Goal: Complete application form: Complete application form

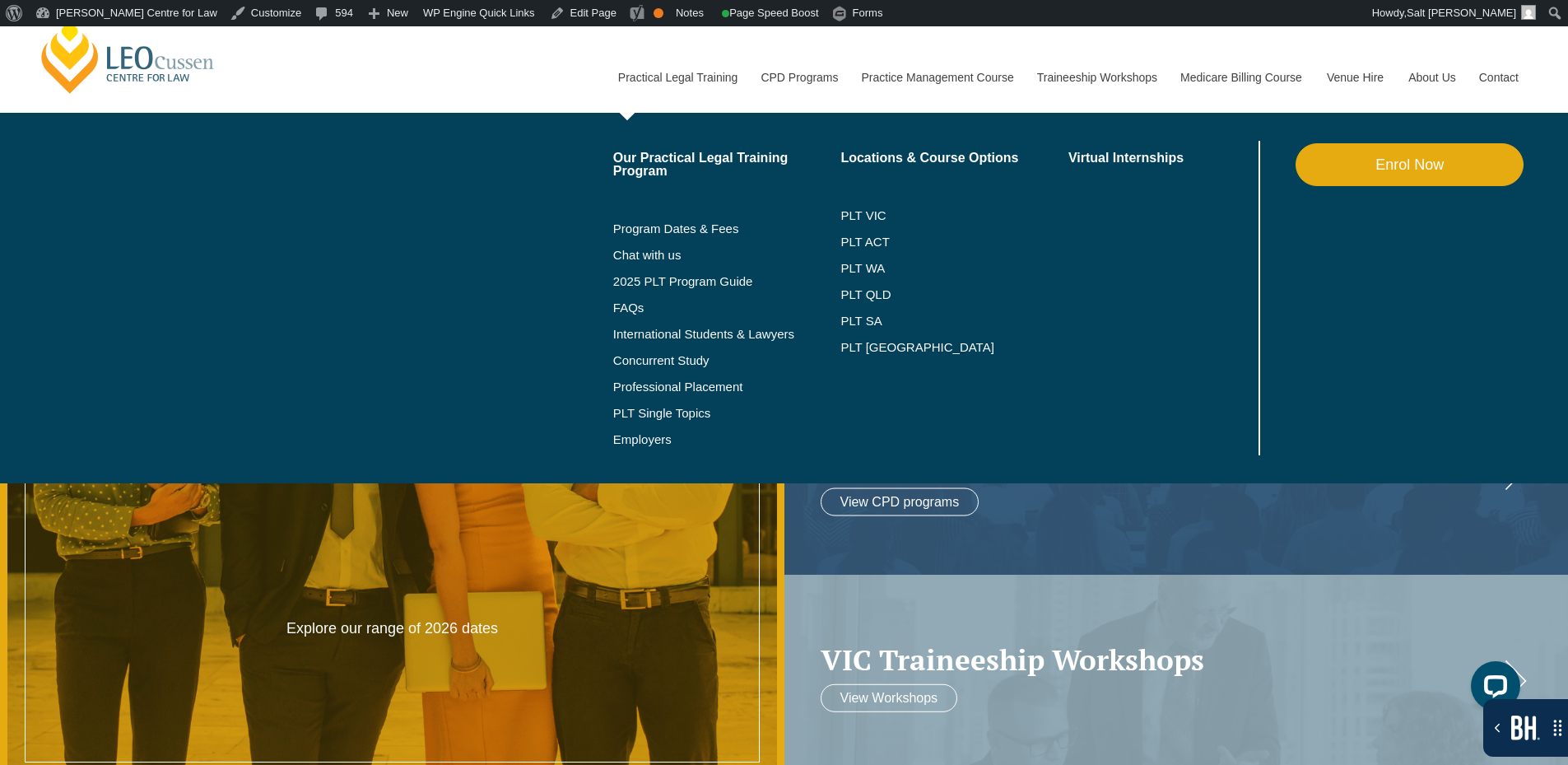
click at [1358, 172] on link "Enrol Now" at bounding box center [1410, 164] width 228 height 43
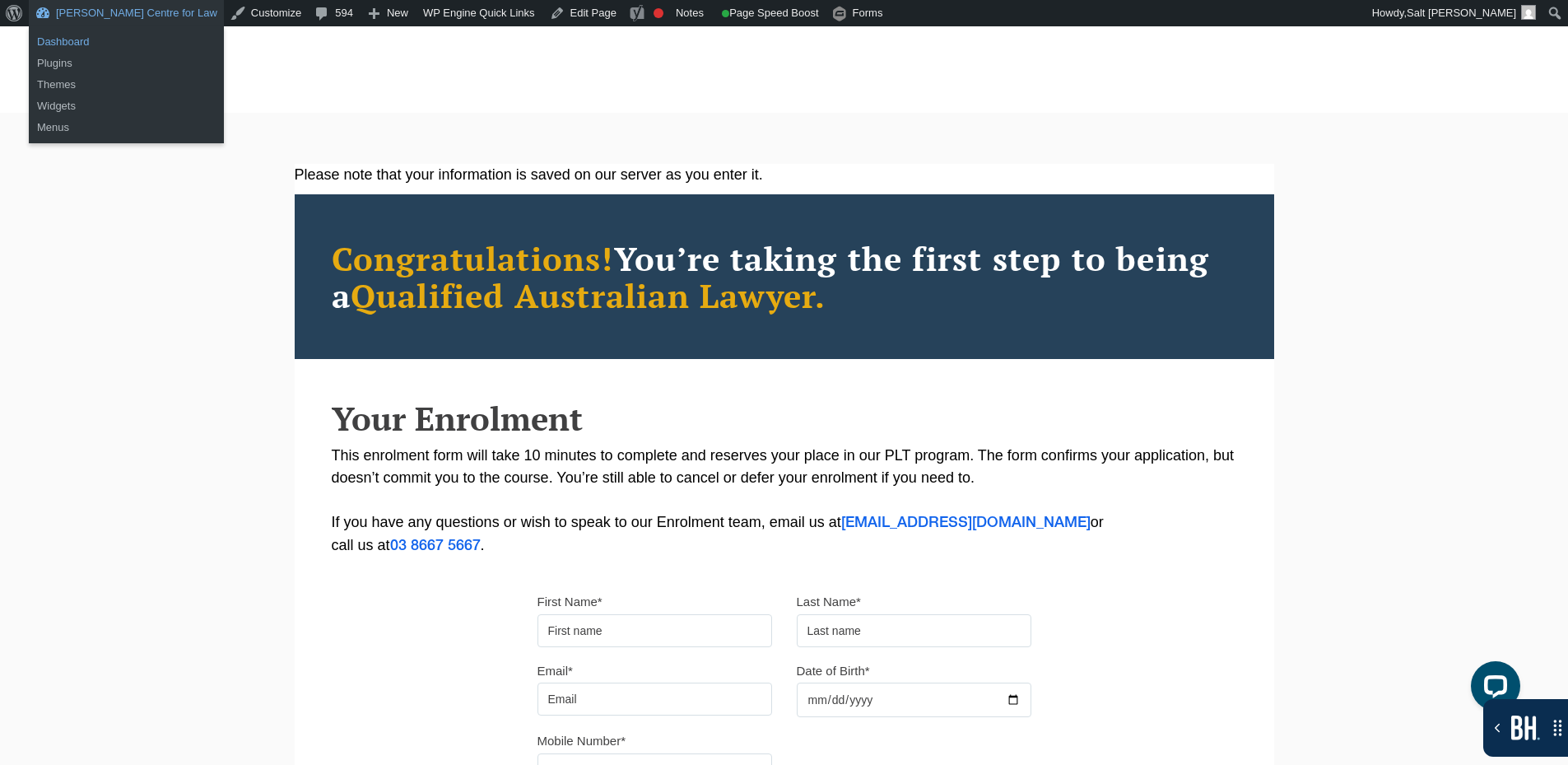
click at [87, 39] on link "Dashboard" at bounding box center [126, 42] width 195 height 21
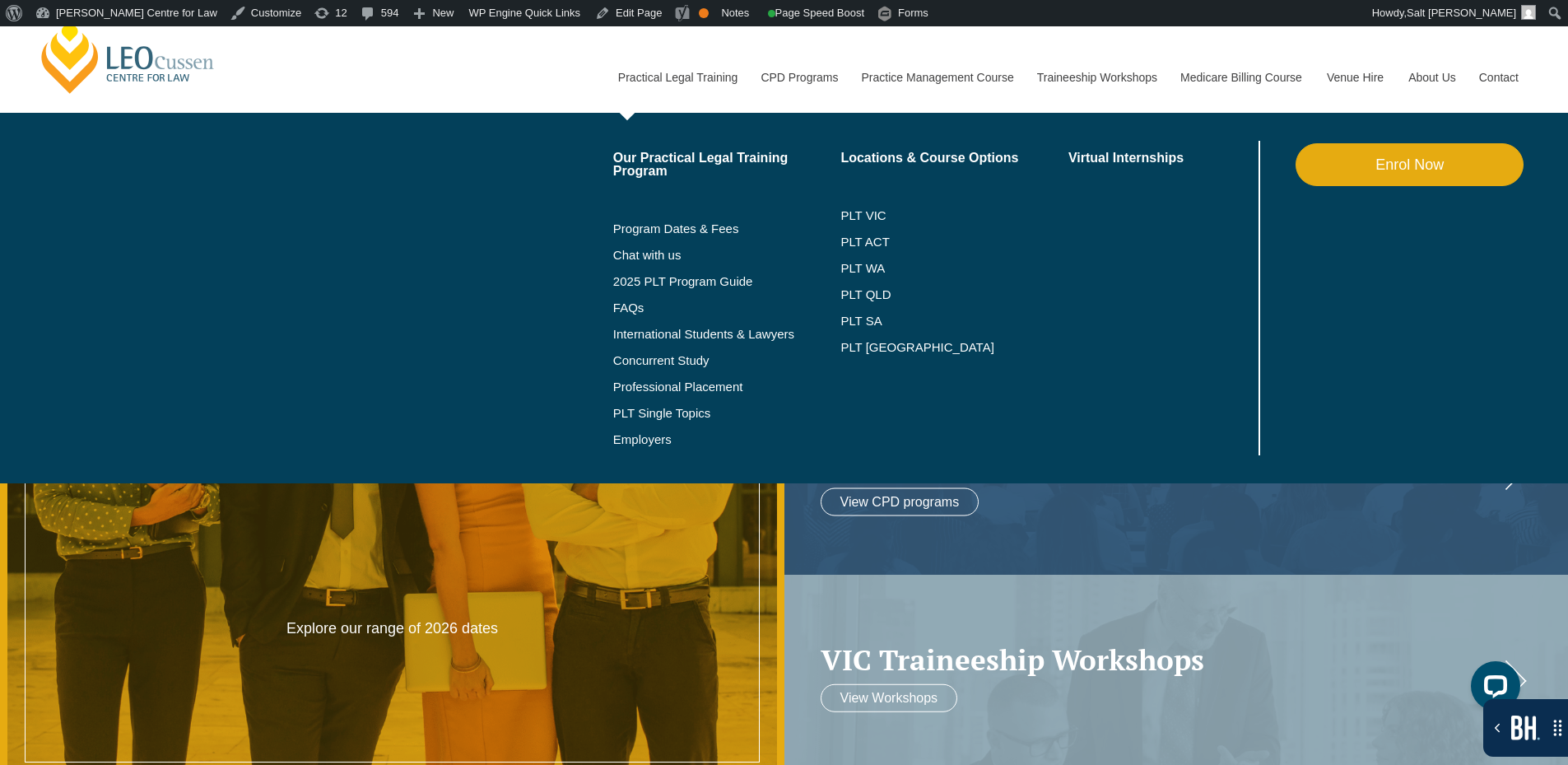
click at [1395, 168] on link "Enrol Now" at bounding box center [1410, 164] width 228 height 43
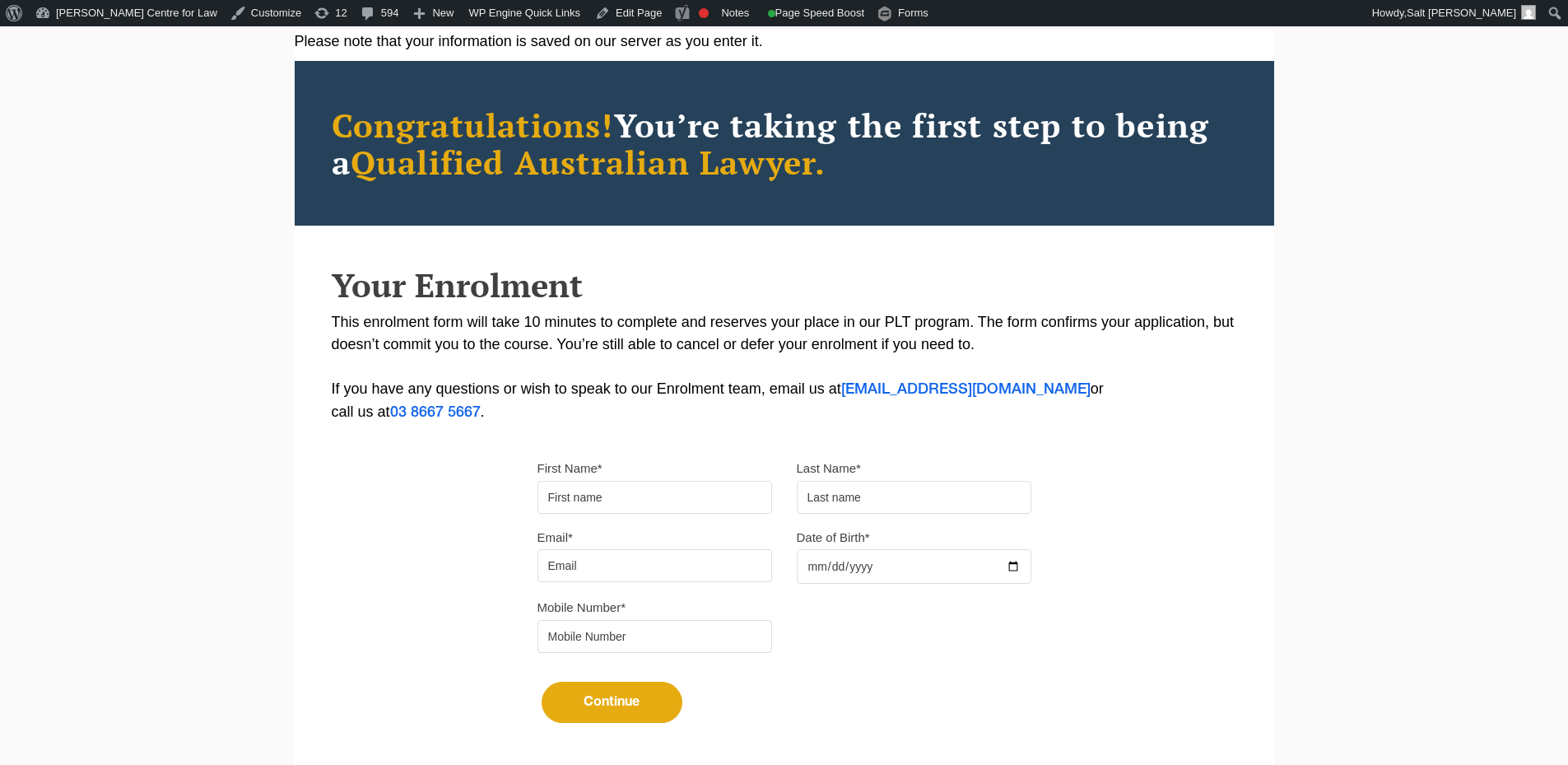
scroll to position [329, 0]
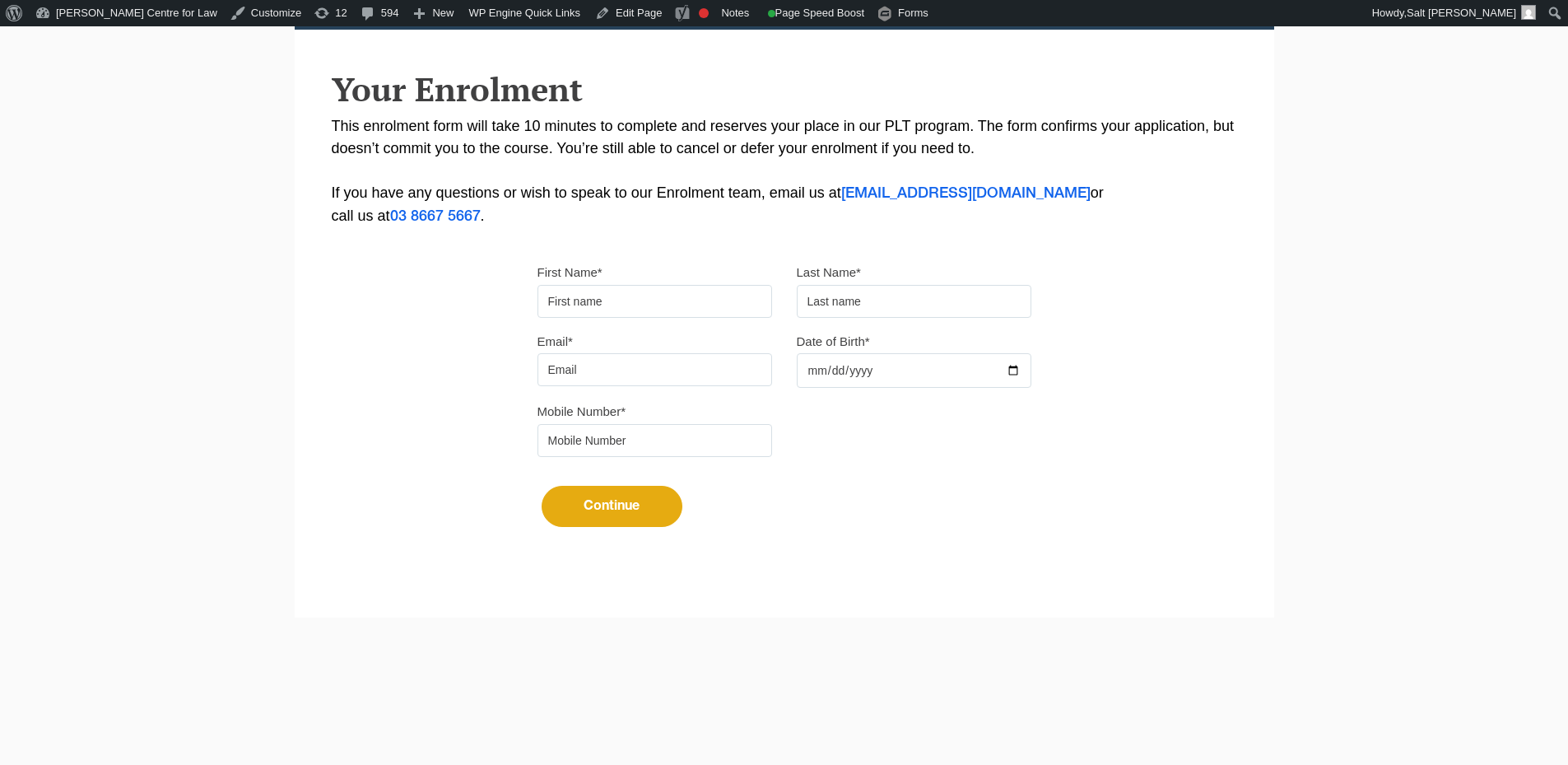
click at [666, 310] on input "First Name*" at bounding box center [654, 301] width 234 height 33
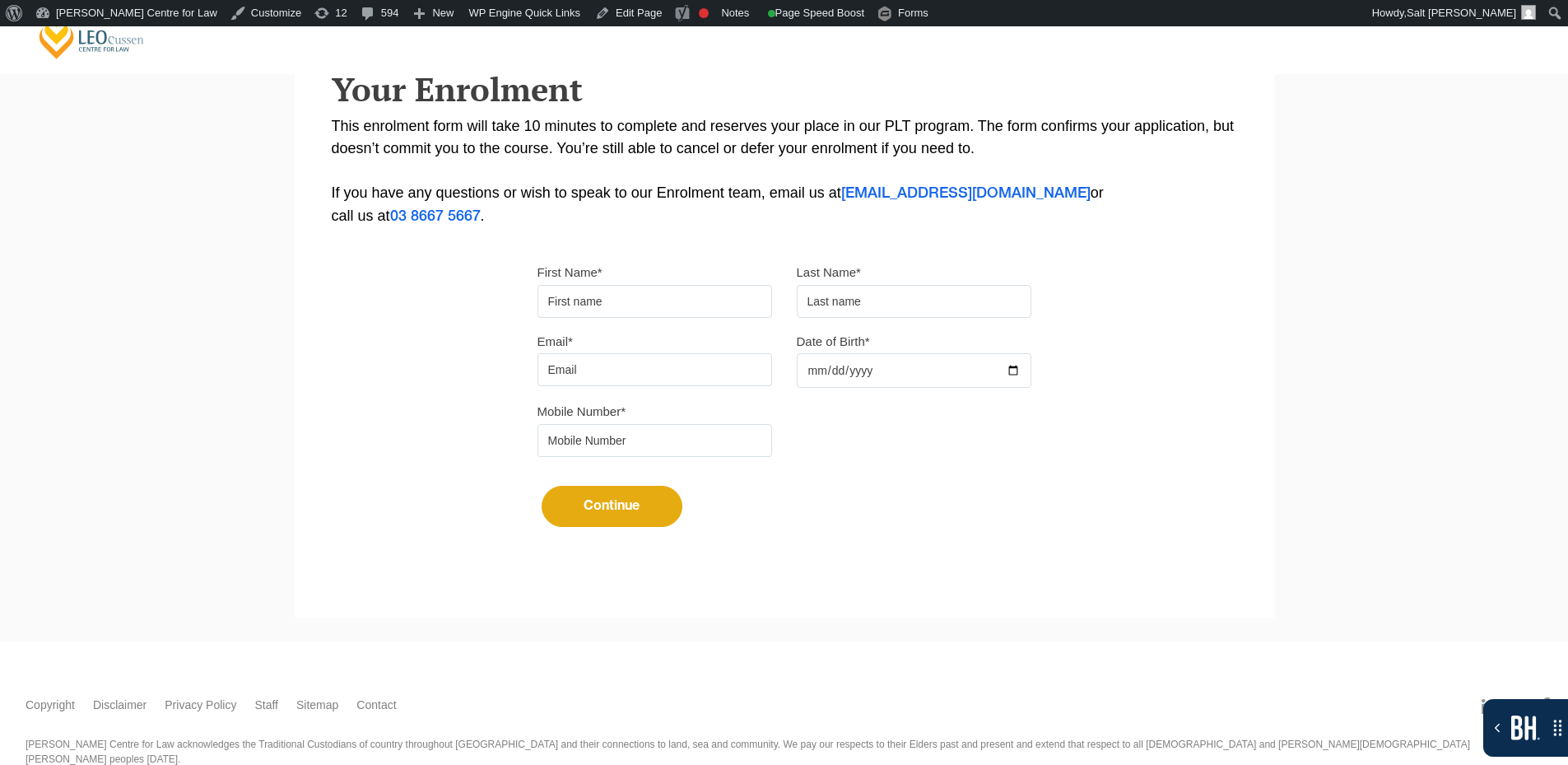
type input "Suresh"
type input "Suthar"
click at [635, 368] on input "Email*" at bounding box center [654, 370] width 234 height 33
type input "sureshsuthar2011@gmail.com"
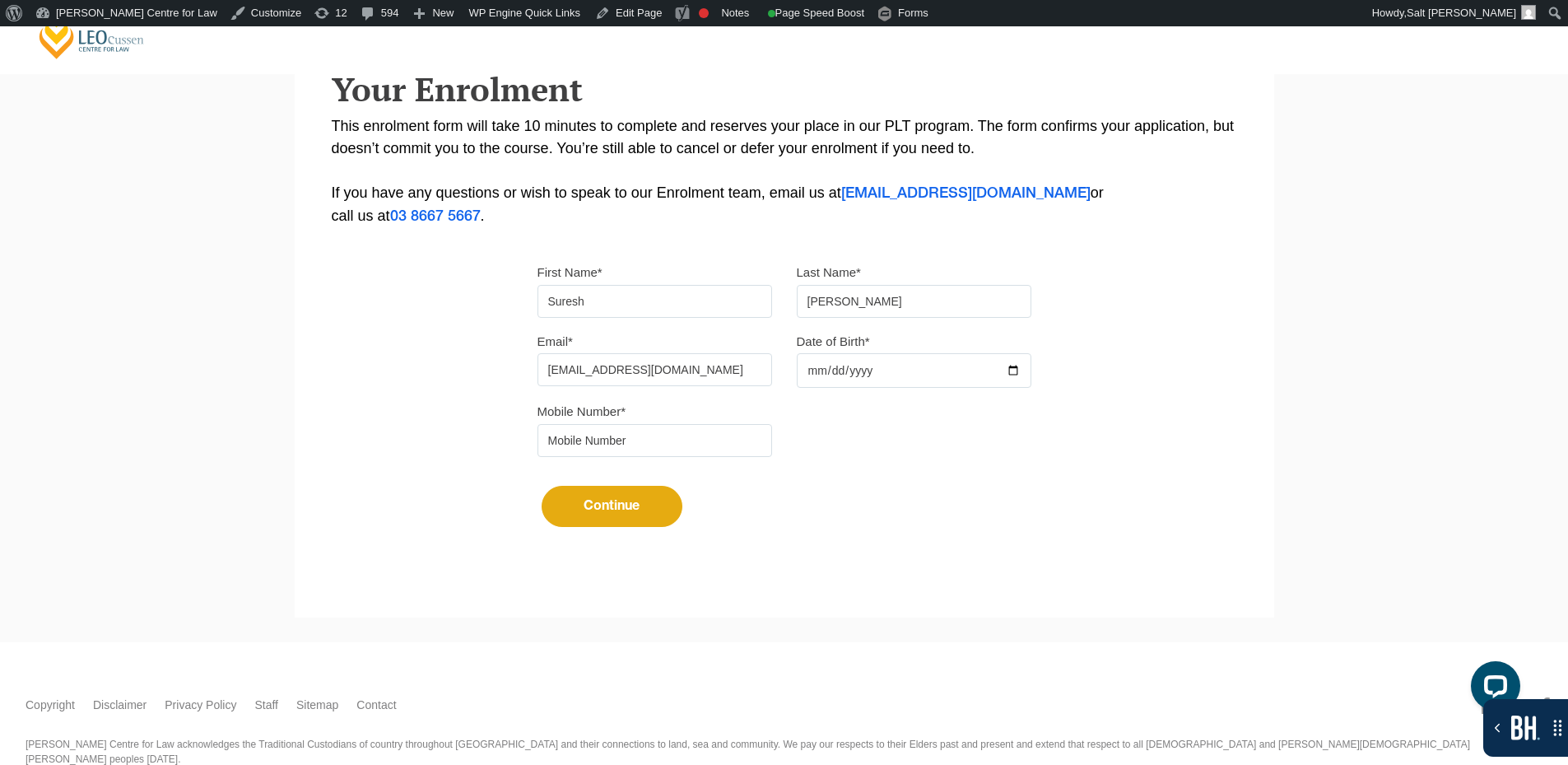
click at [1015, 373] on div at bounding box center [914, 371] width 234 height 35
click at [1019, 371] on input "Date of Birth*" at bounding box center [914, 371] width 234 height 35
type input "2025-09-04"
click at [652, 442] on input "tel" at bounding box center [654, 441] width 234 height 33
type input "9724790448"
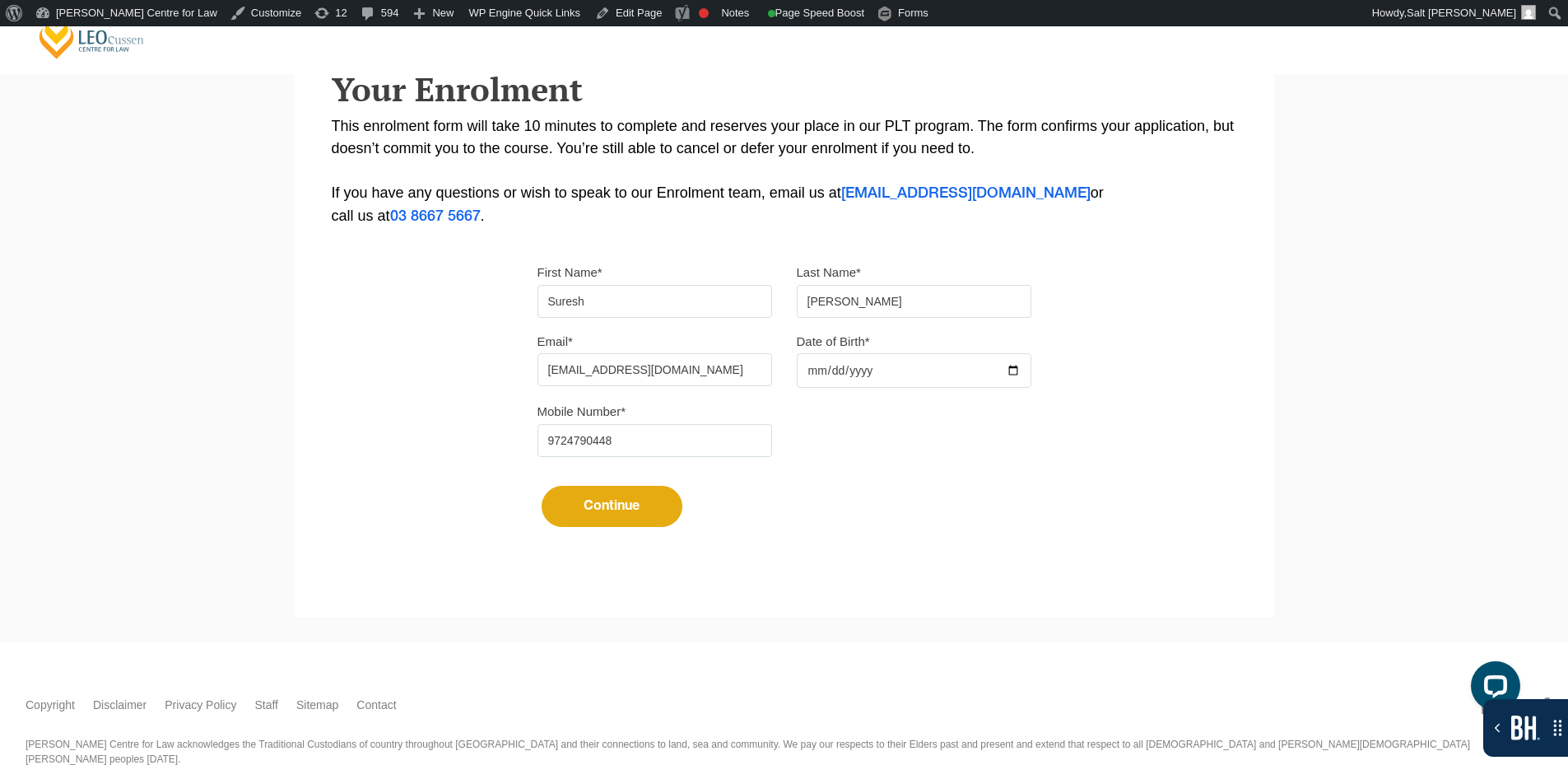
click at [633, 497] on button "Continue" at bounding box center [611, 506] width 141 height 41
select select
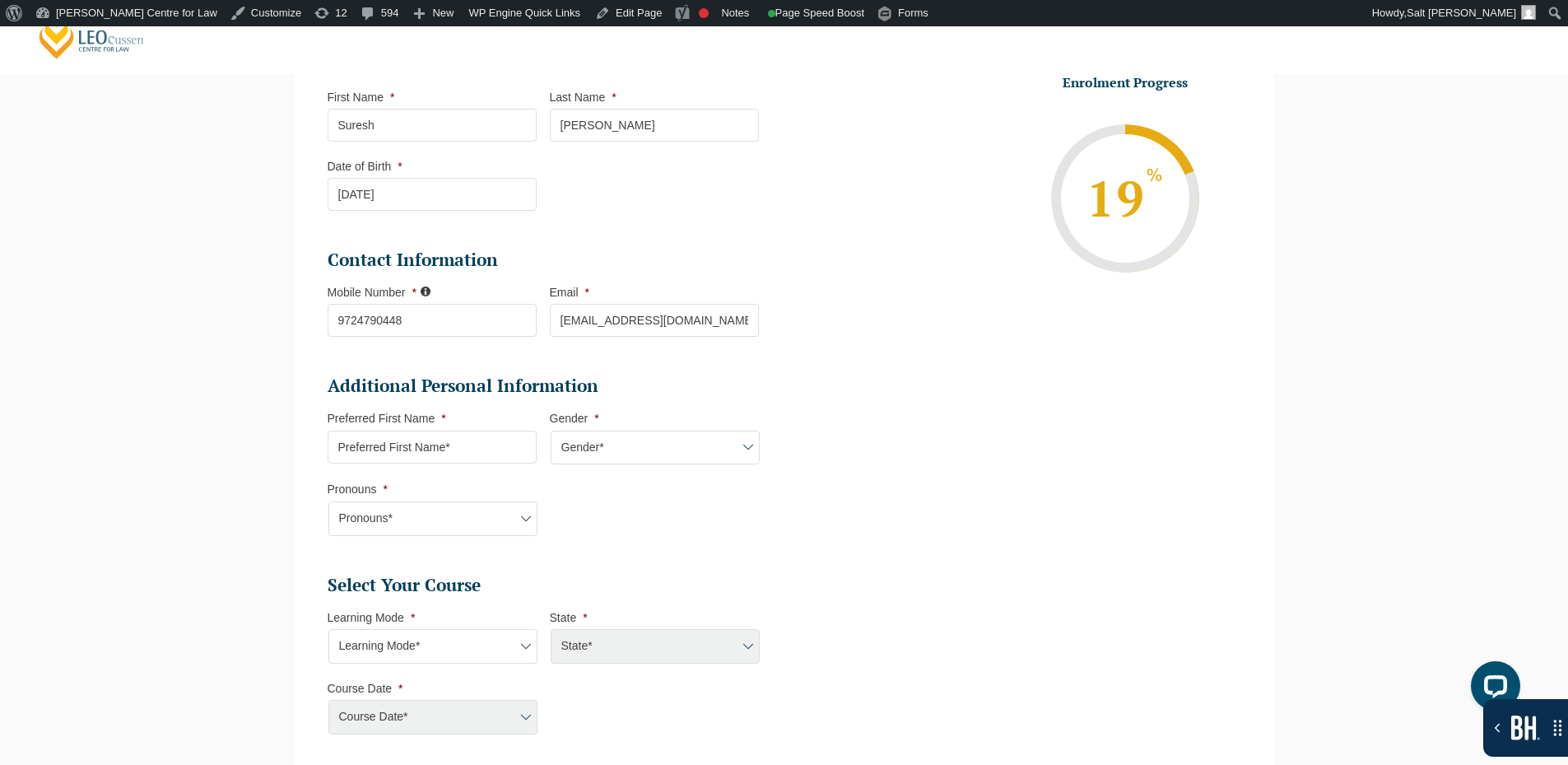
scroll to position [20, 0]
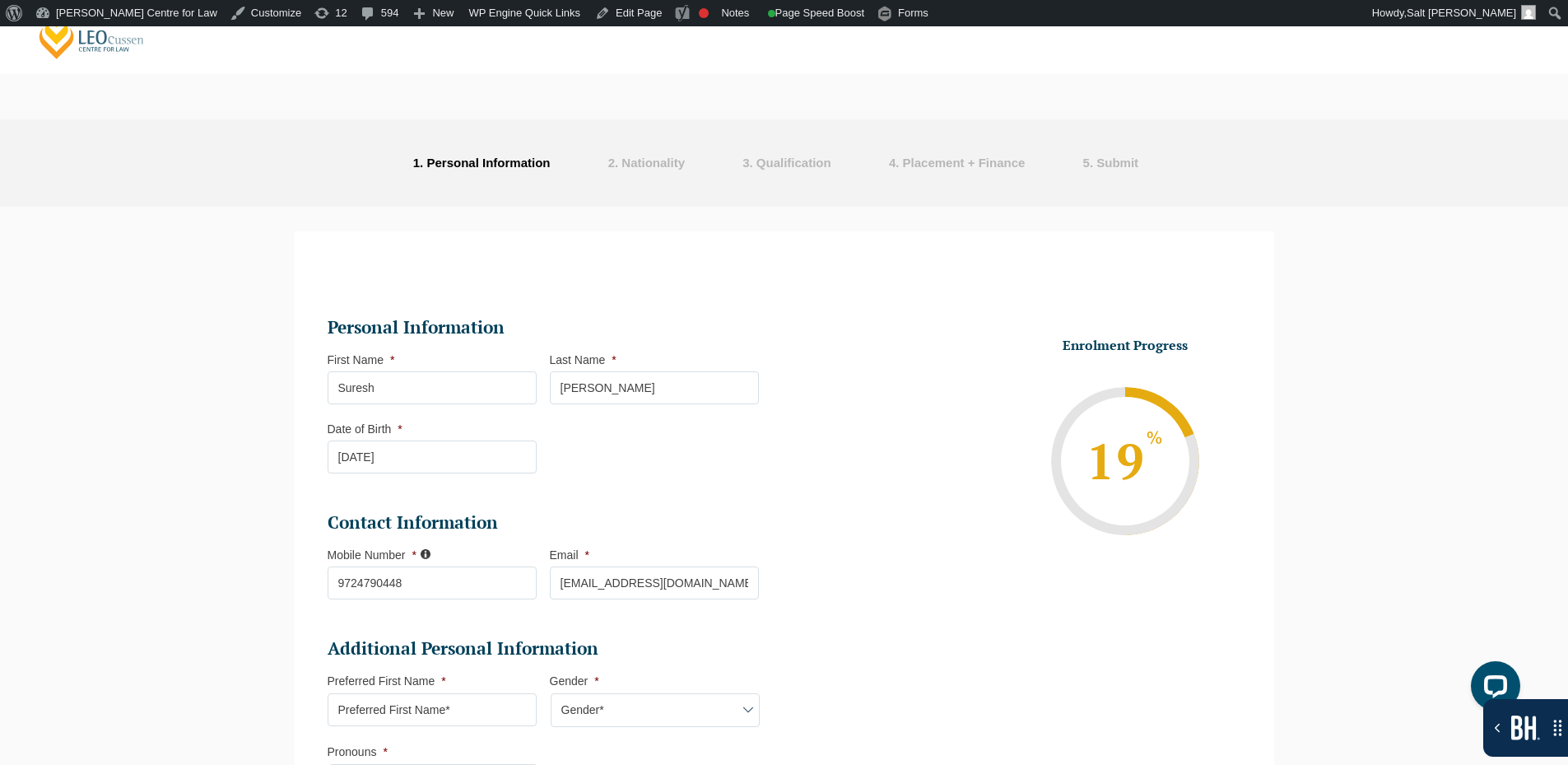
click at [448, 373] on input "Suresh" at bounding box center [432, 388] width 209 height 33
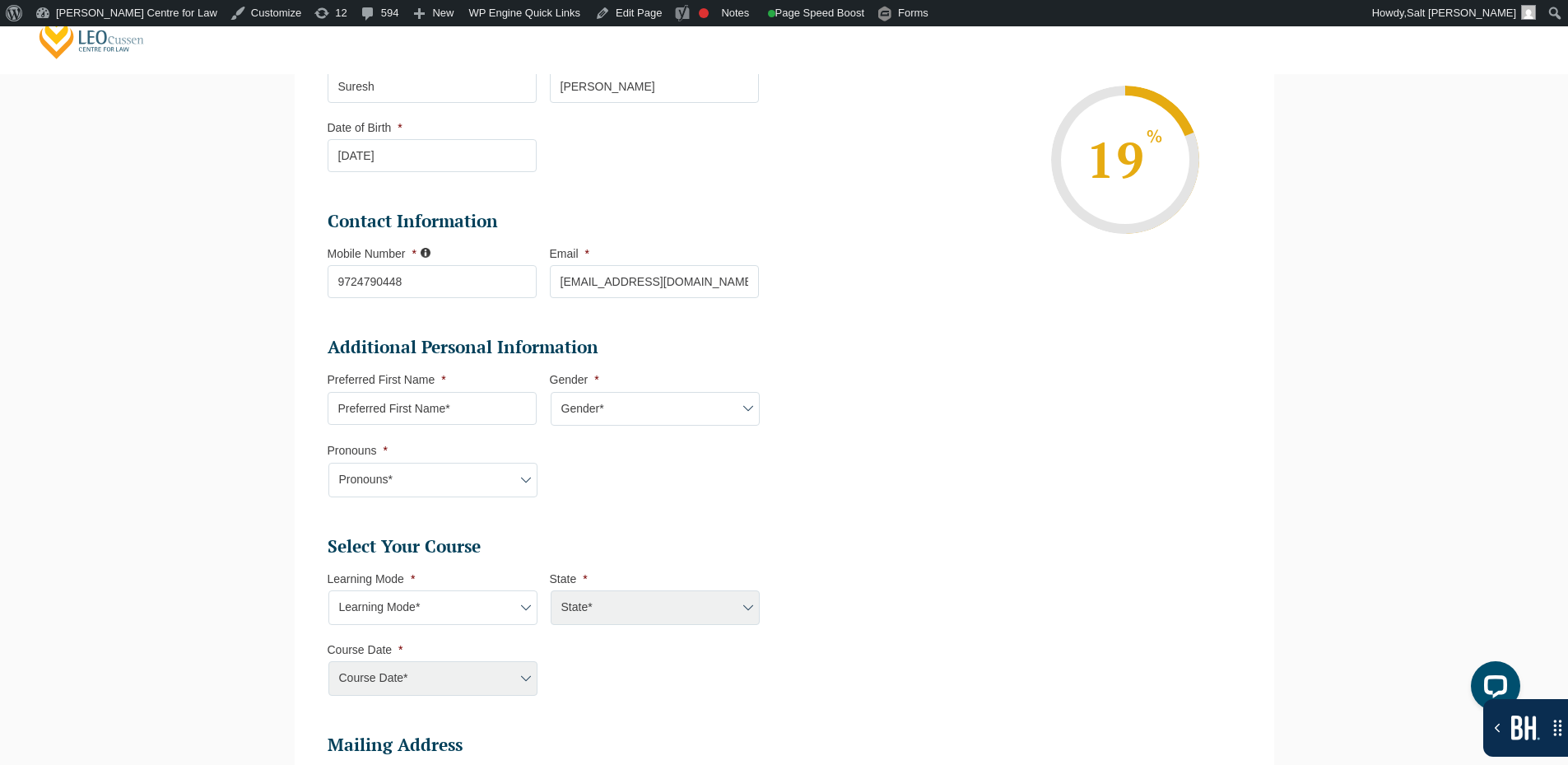
scroll to position [349, 0]
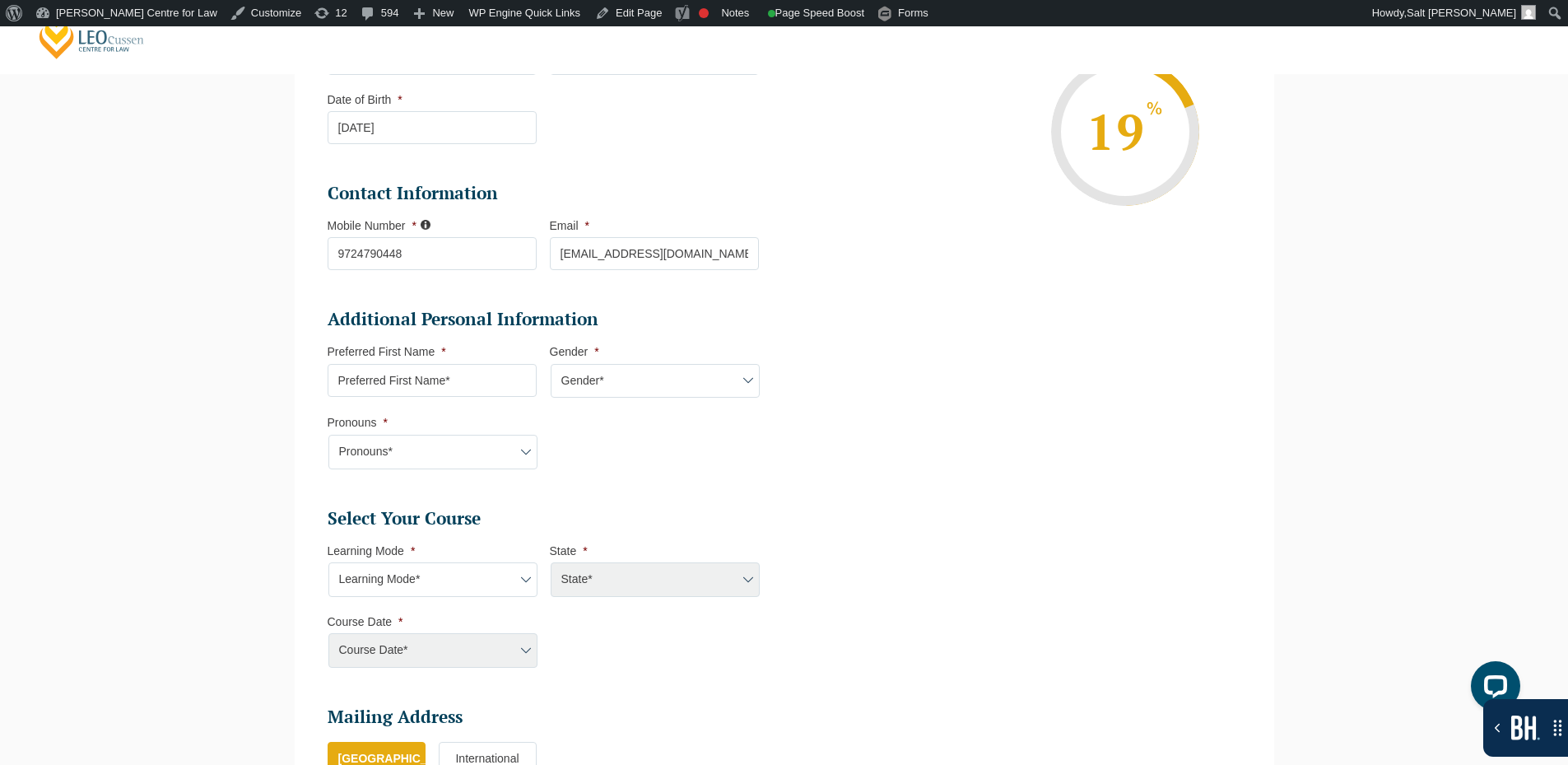
click at [431, 388] on input "Preferred First Name *" at bounding box center [432, 380] width 209 height 33
type input "Suresh"
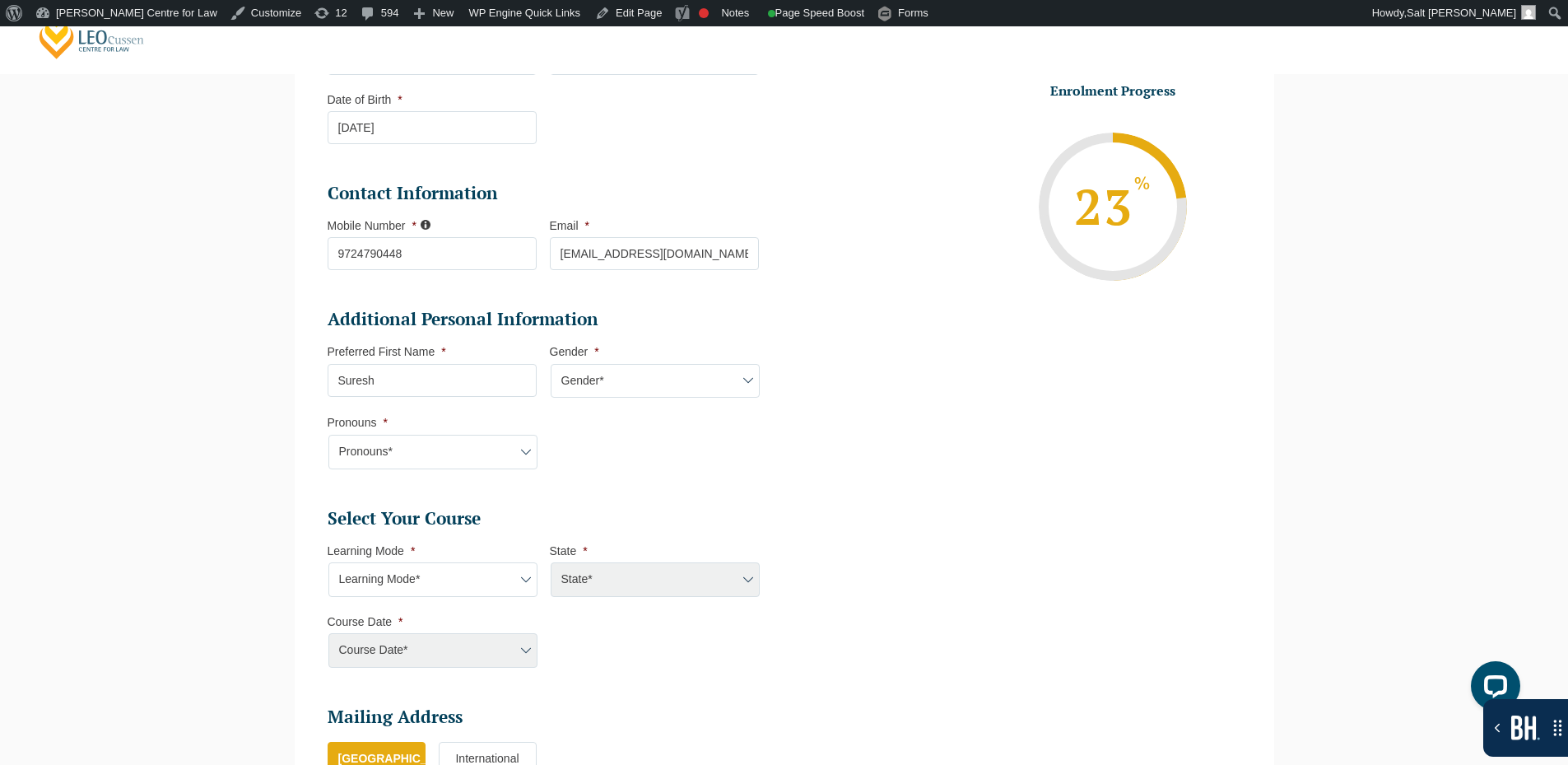
click at [601, 385] on select "Gender* Male Female Nonbinary Intersex Prefer not to disclose Other" at bounding box center [655, 381] width 209 height 35
select select "Male"
click at [551, 364] on select "Gender* Male Female Nonbinary Intersex Prefer not to disclose Other" at bounding box center [655, 381] width 209 height 35
click at [462, 460] on select "Pronouns* She/Her/Hers He/Him/His They/Them/Theirs Other Prefer not to disclose" at bounding box center [433, 452] width 209 height 35
click at [328, 435] on select "Pronouns* She/Her/Hers He/Him/His They/Them/Theirs Other Prefer not to disclose" at bounding box center [433, 452] width 209 height 35
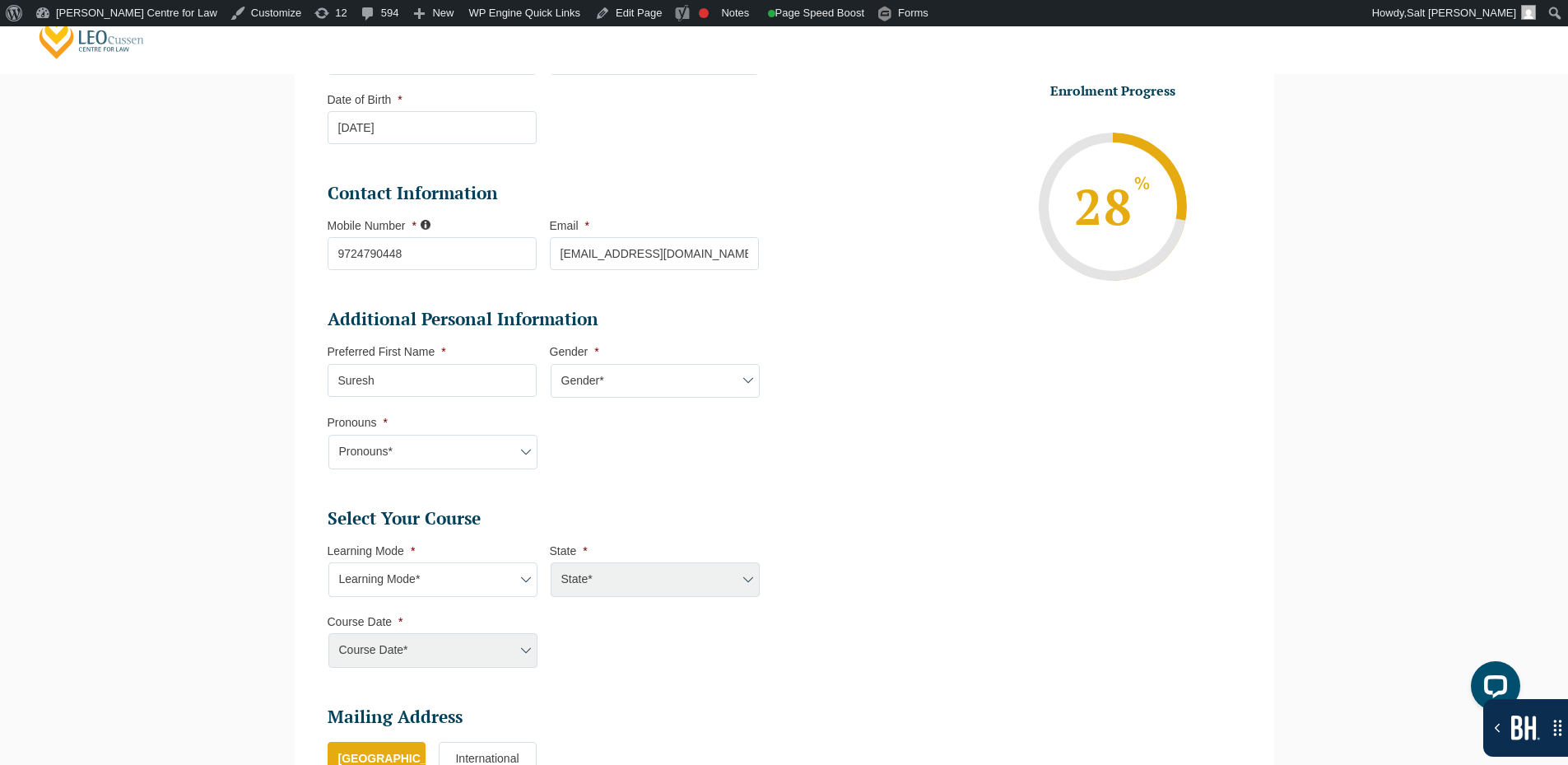
drag, startPoint x: 431, startPoint y: 450, endPoint x: 429, endPoint y: 459, distance: 9.2
click at [431, 450] on select "Pronouns* She/Her/Hers He/Him/His They/Them/Theirs Other Prefer not to disclose" at bounding box center [433, 452] width 209 height 35
select select "She/Her/Hers"
click at [328, 435] on select "Pronouns* She/Her/Hers He/Him/His They/Them/Theirs Other Prefer not to disclose" at bounding box center [433, 452] width 209 height 35
click at [443, 586] on select "Learning Mode* Online Full Time Learning Online Part Time Learning Blended Full…" at bounding box center [433, 580] width 209 height 35
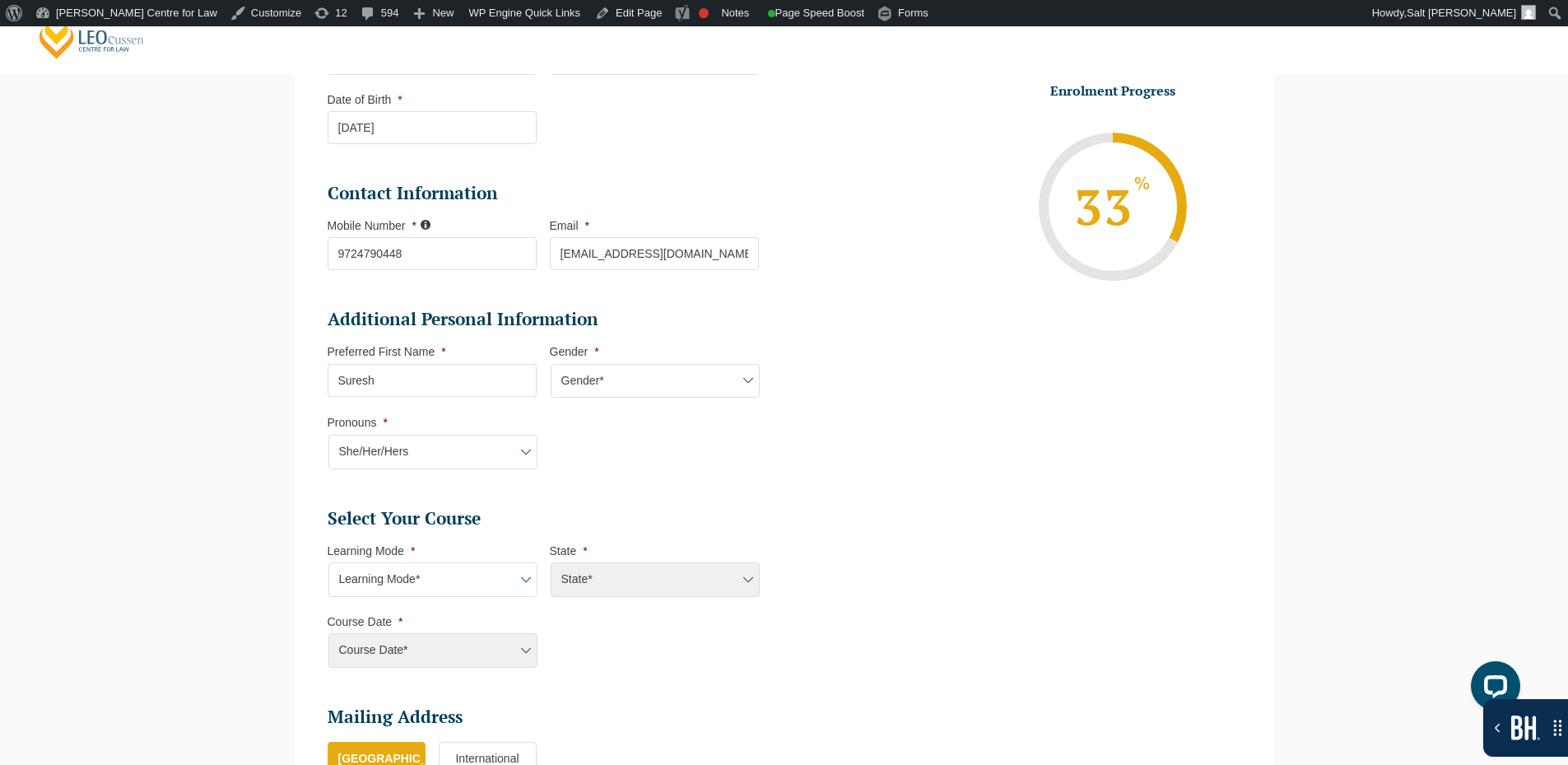
select select "Online Full Time Learning"
click at [328, 562] on select "Learning Mode* Online Full Time Learning Online Part Time Learning Blended Full…" at bounding box center [433, 580] width 209 height 35
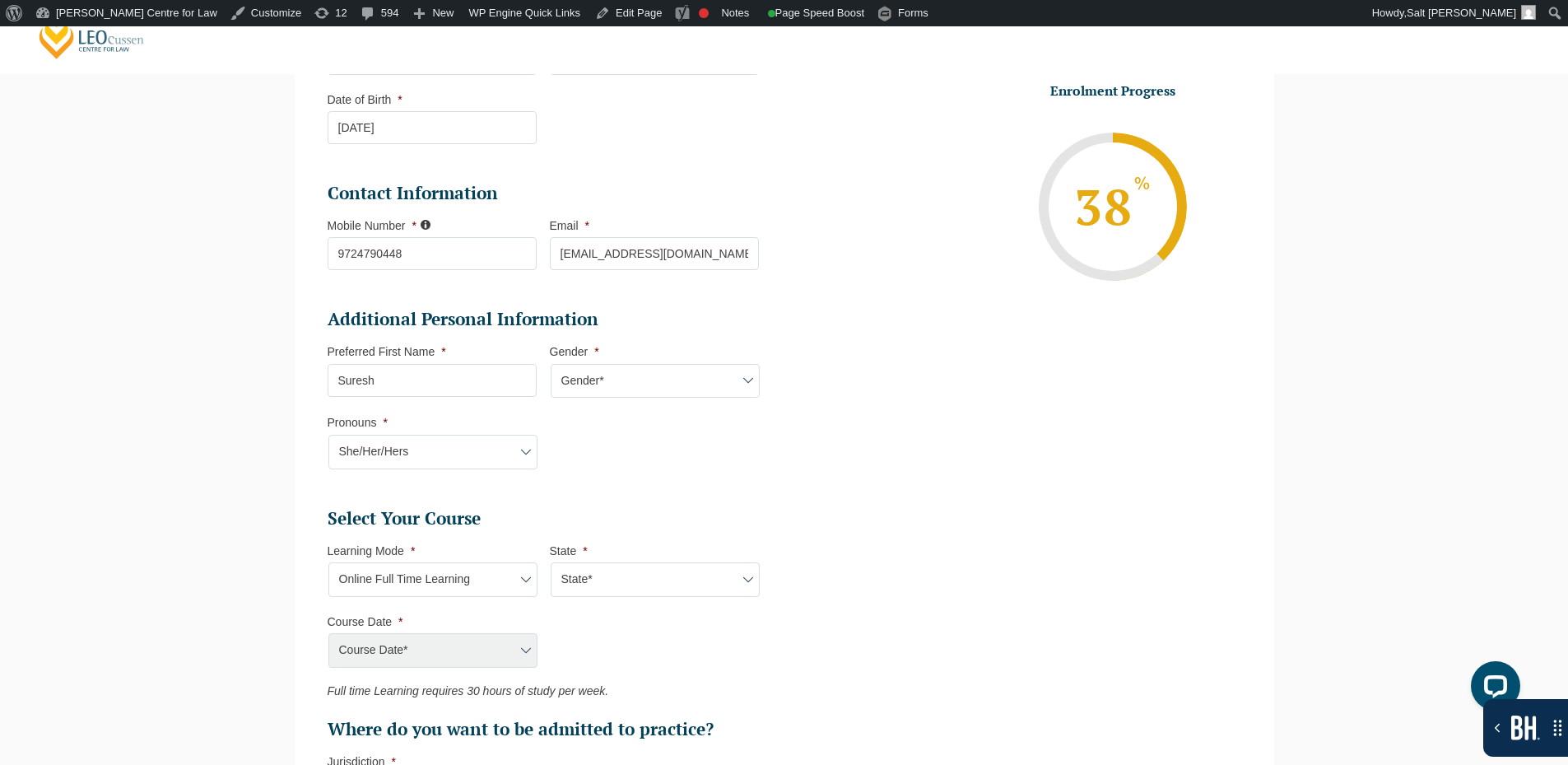
click at [622, 574] on select "State* National (ACT/NSW, VIC, QLD, SA, WA)" at bounding box center [655, 580] width 209 height 35
select select "National (ACT/NSW, VIC, QLD, SA, WA)"
click at [551, 562] on select "State* National (ACT/NSW, VIC, QLD, SA, WA)" at bounding box center [655, 580] width 209 height 35
click at [501, 638] on select "Course Date* September 2025 (22-Sep-2025 to 20-Feb-2026) December 2025 (08-Dec-…" at bounding box center [433, 651] width 209 height 35
select select "January 2026 (27-Jan-2026 to 12-Jun-2026)"
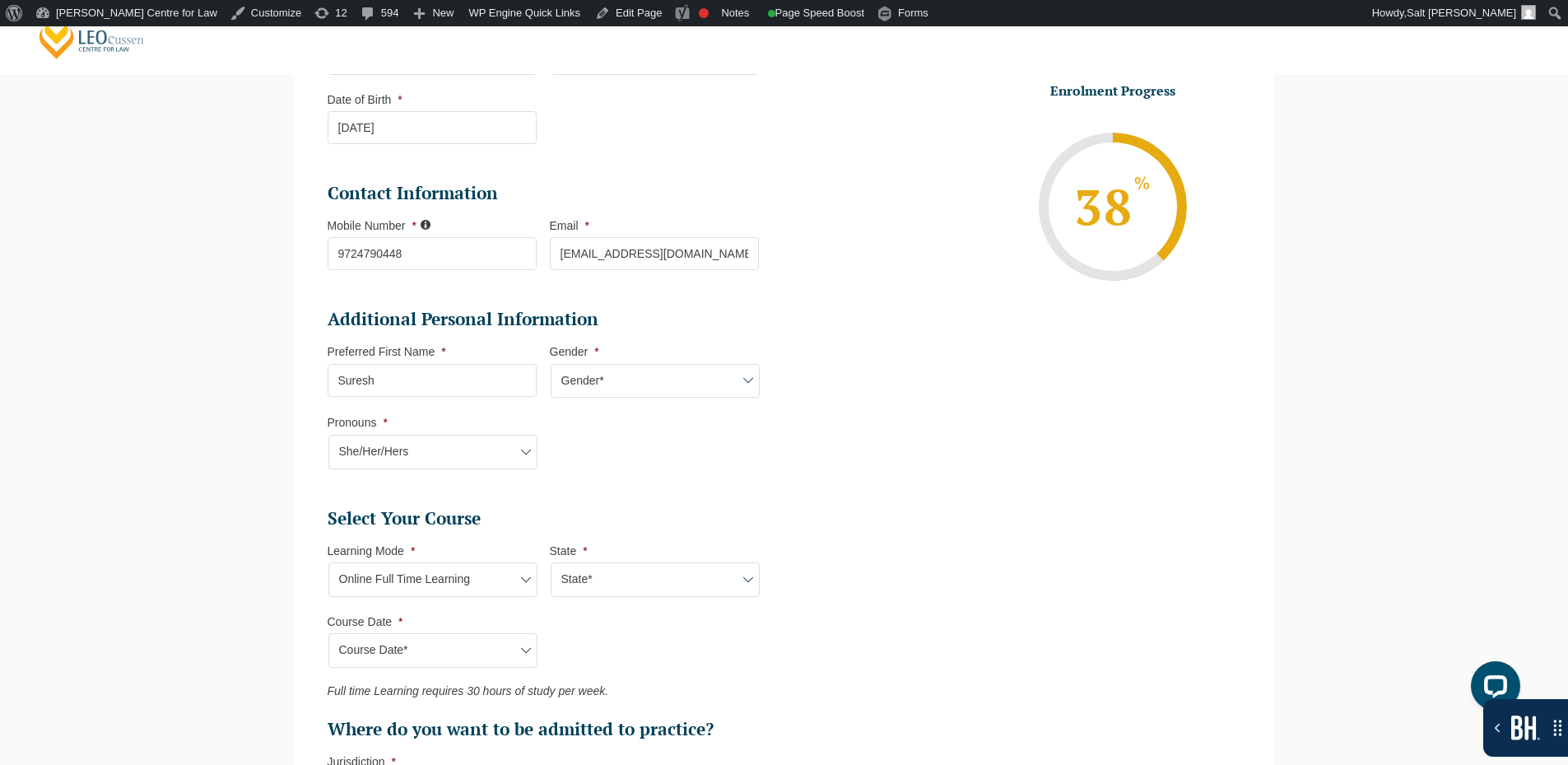
click at [328, 634] on select "Course Date* September 2025 (22-Sep-2025 to 20-Feb-2026) December 2025 (08-Dec-…" at bounding box center [433, 651] width 209 height 35
type input "Intake 01 January 2026 FT"
type input "Practical Legal Training (NAT)"
select select "NAT PLT (JAN) 2026 Full Time Online"
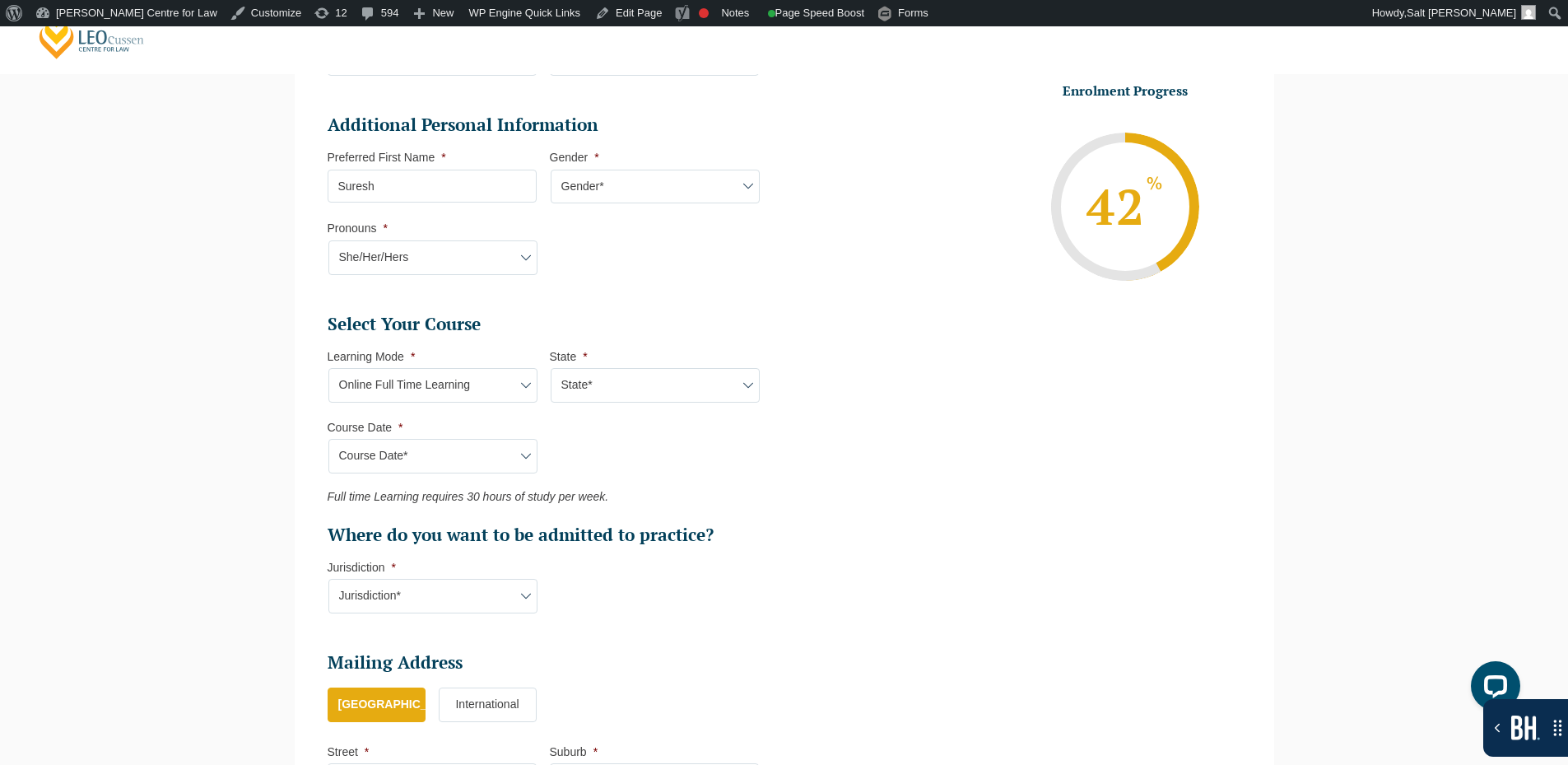
scroll to position [843, 0]
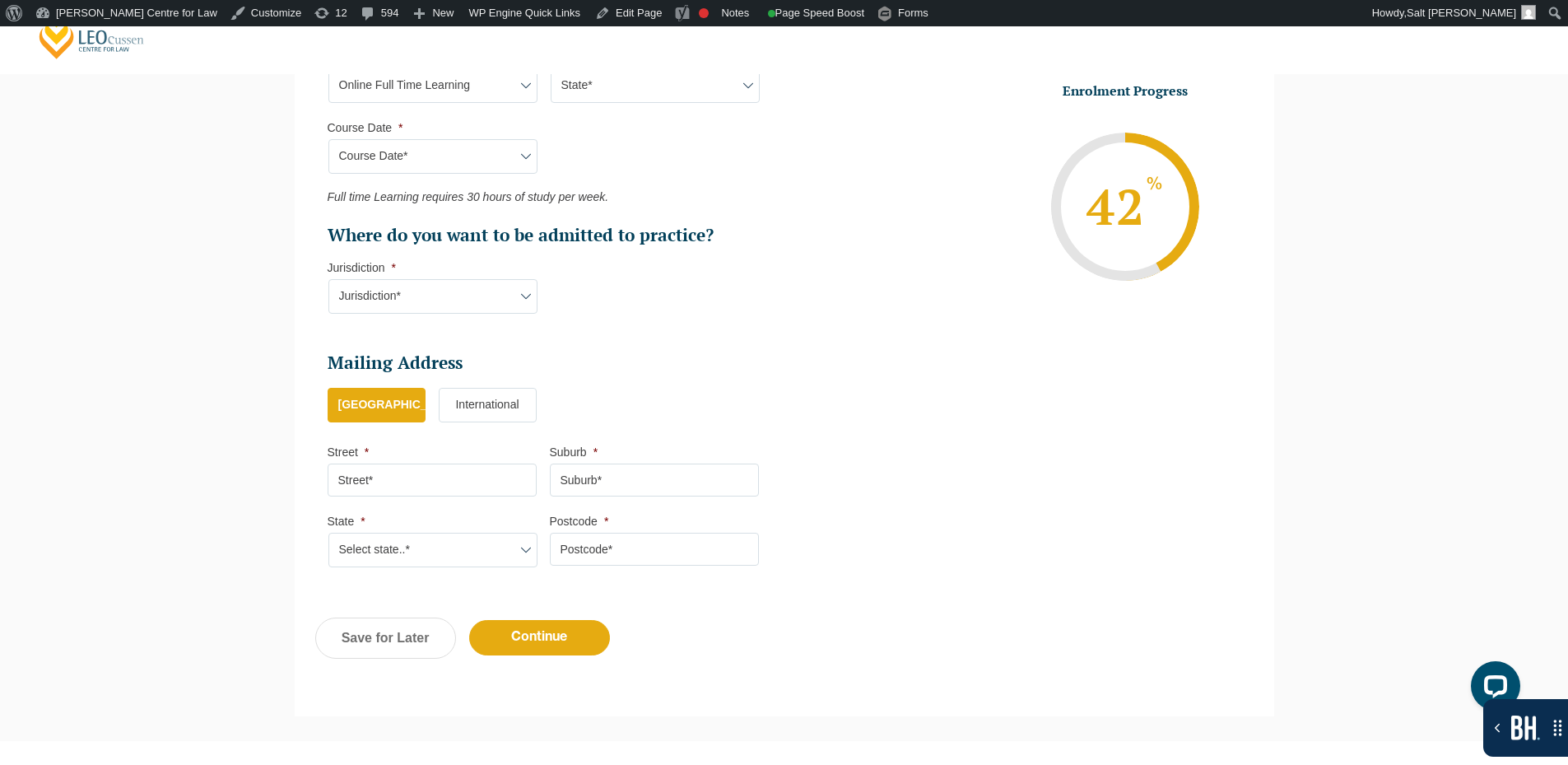
drag, startPoint x: 443, startPoint y: 294, endPoint x: 441, endPoint y: 313, distance: 19.1
click at [443, 294] on select "Jurisdiction* VIC ACT/NSW SA WA QLD" at bounding box center [433, 297] width 209 height 35
select select "VIC"
click at [328, 279] on select "Jurisdiction* VIC ACT/NSW SA WA QLD" at bounding box center [433, 297] width 209 height 35
click at [457, 478] on input "Street *" at bounding box center [432, 480] width 209 height 33
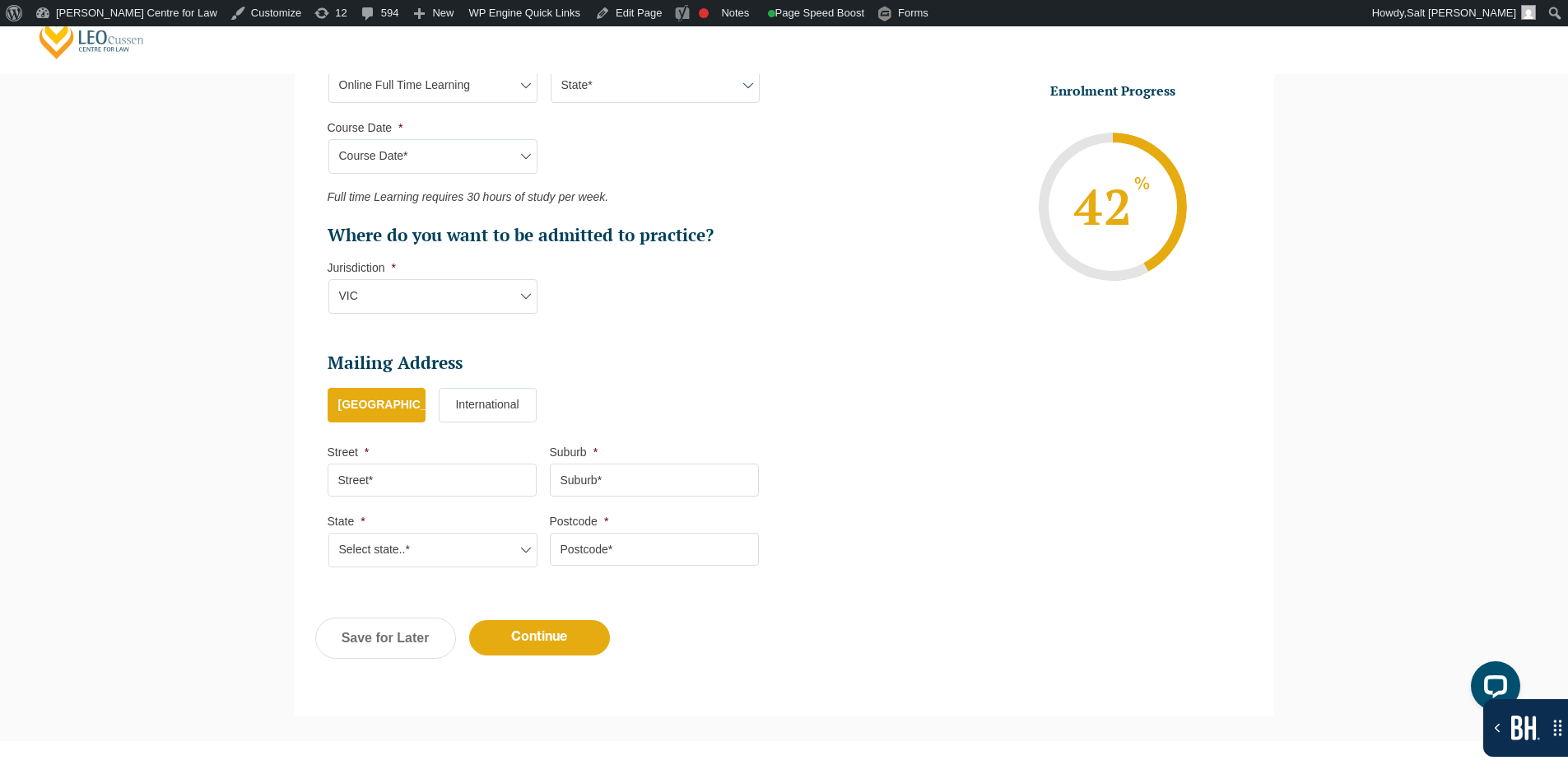
type input "301, Mangla Marvel"
type input "Vadodara"
type input "390009"
click at [416, 553] on select "Select state..* VIC WA QLD SA NSW NT ACT TAS" at bounding box center [433, 550] width 209 height 35
select select "VIC"
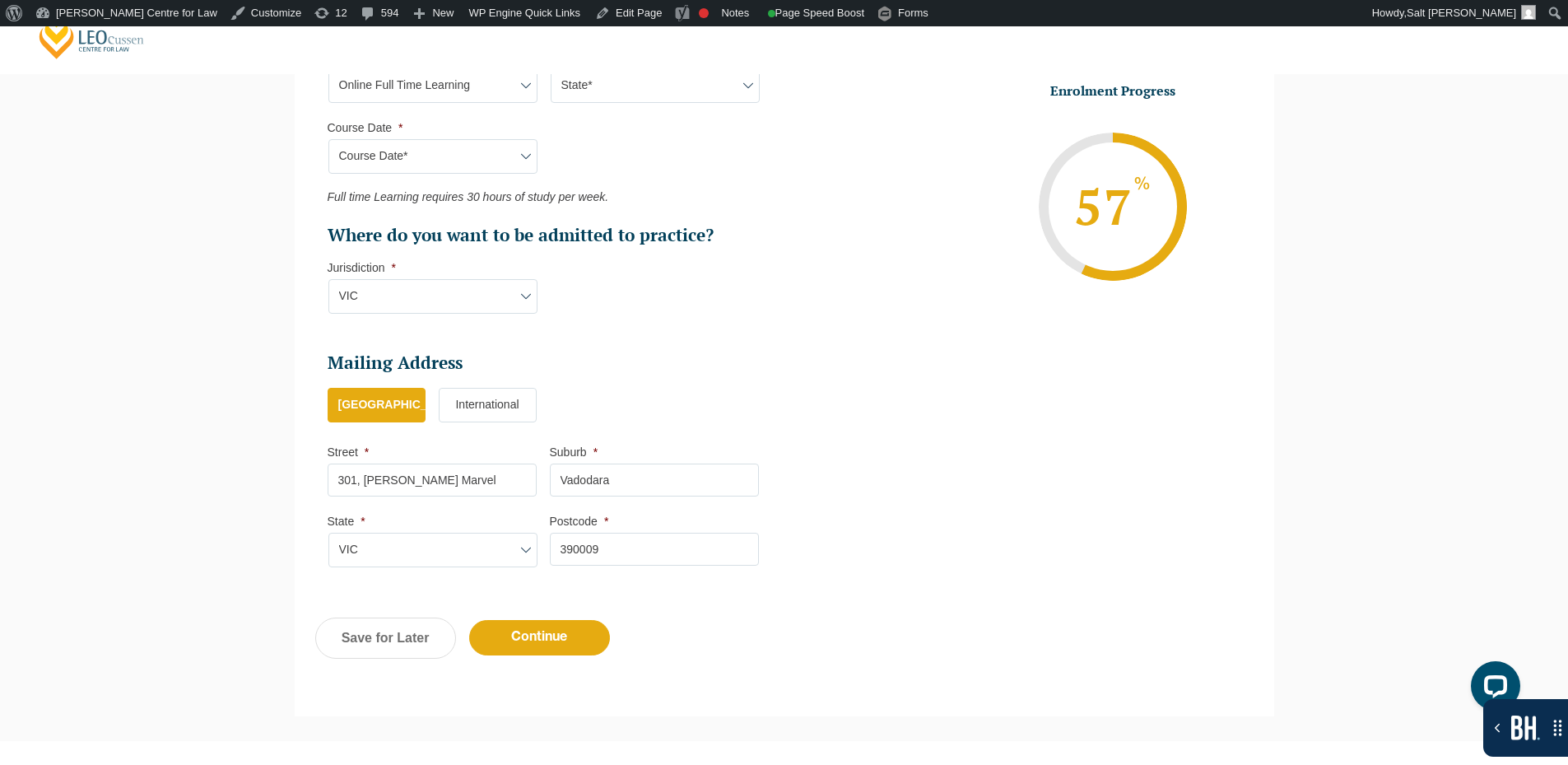
click at [328, 533] on select "Select state..* VIC WA QLD SA NSW NT ACT TAS" at bounding box center [433, 550] width 209 height 35
click at [551, 642] on input "Continue" at bounding box center [539, 637] width 141 height 36
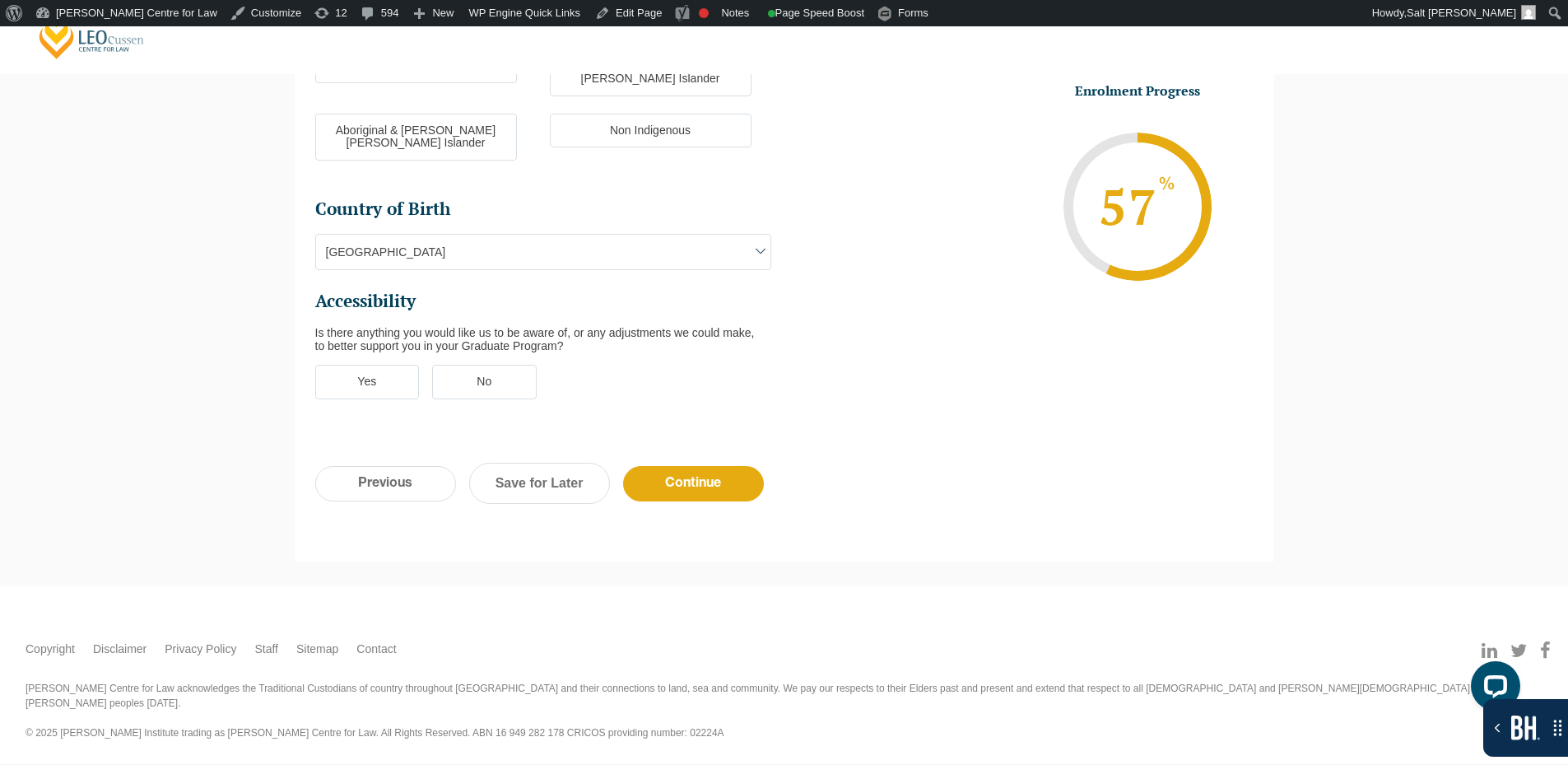
scroll to position [270, 0]
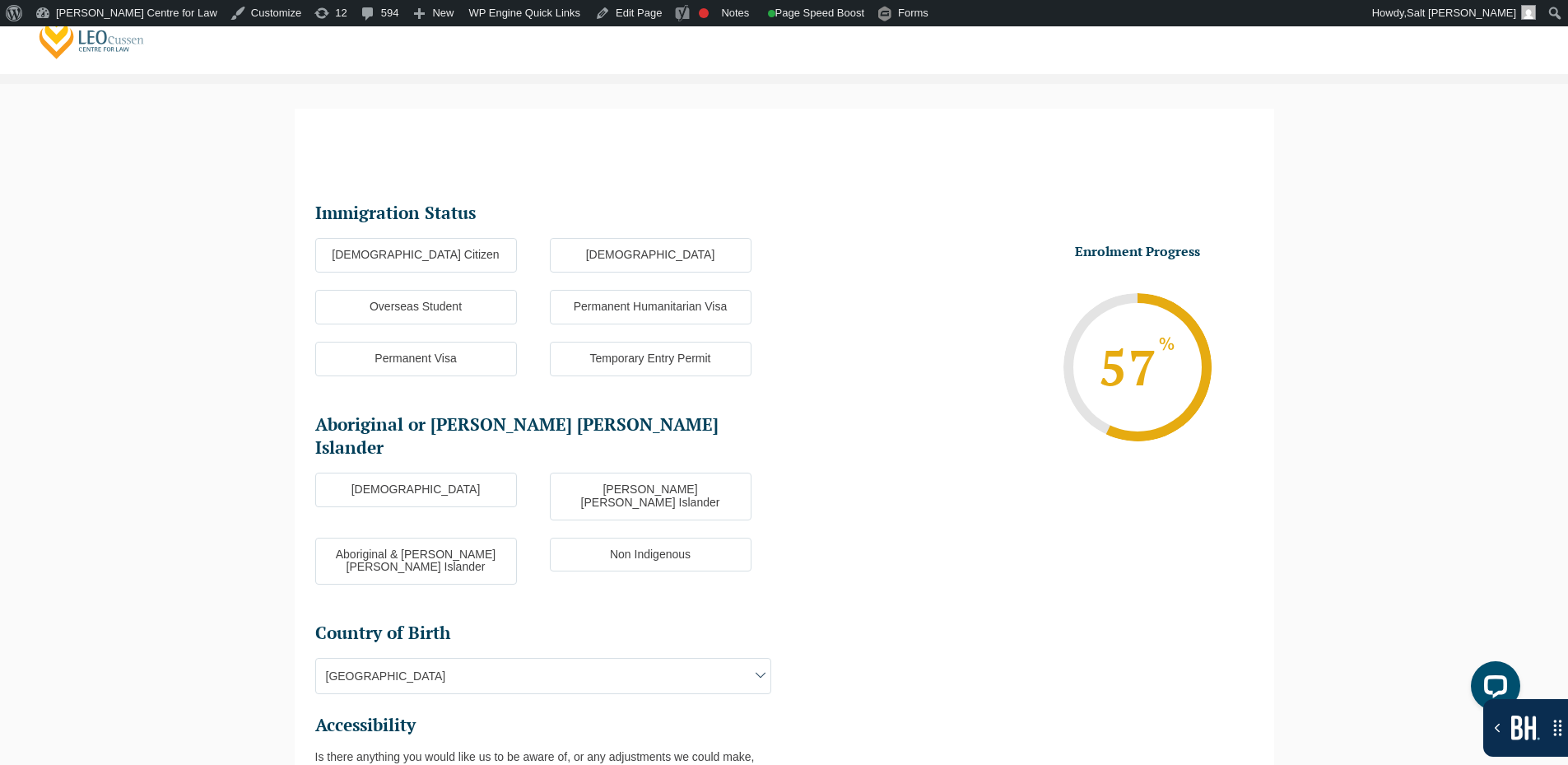
click at [424, 244] on label "Australian Citizen" at bounding box center [416, 255] width 202 height 35
click at [0, 0] on input "Australian Citizen" at bounding box center [0, 0] width 0 height 0
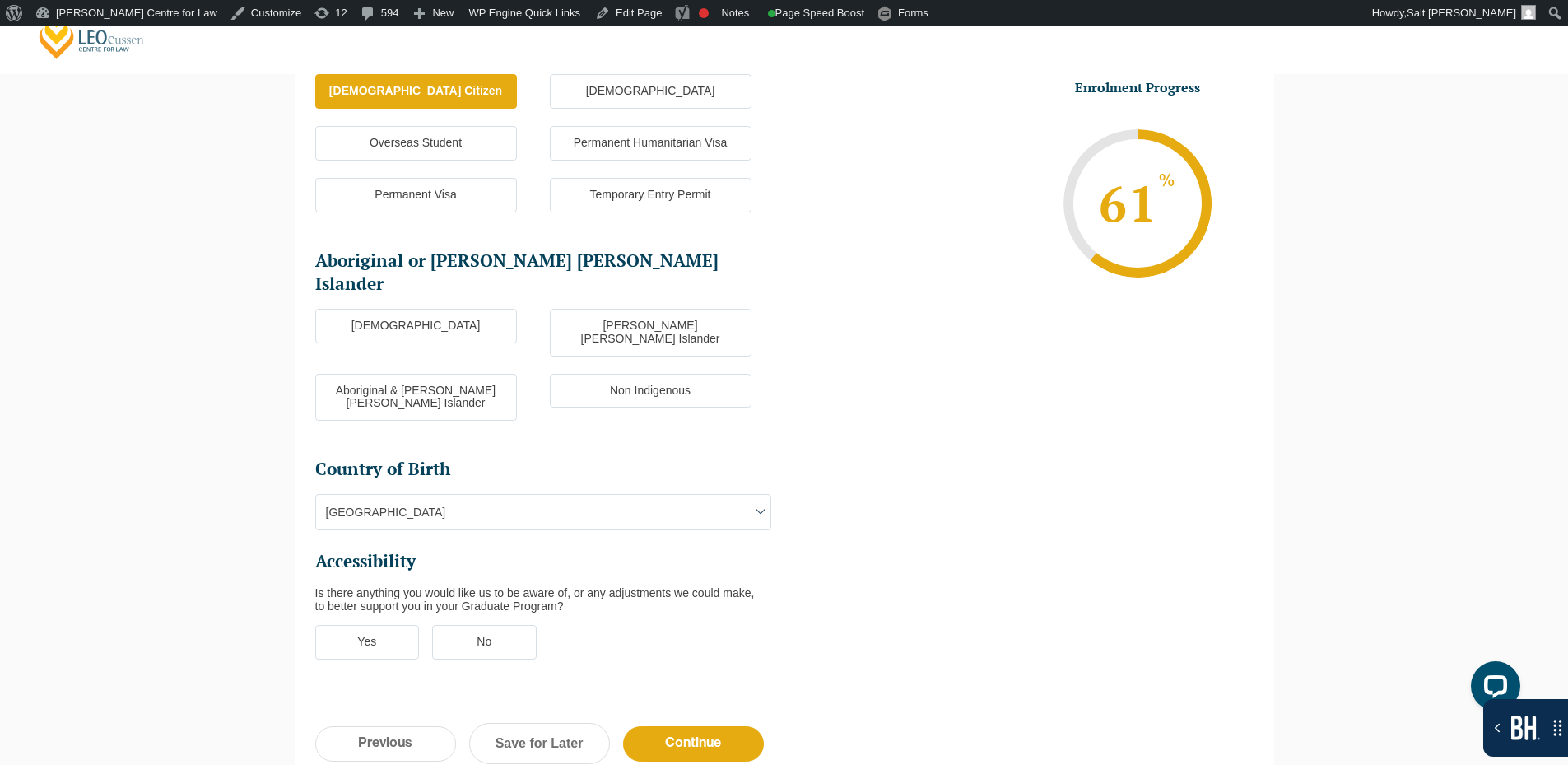
scroll to position [307, 0]
click at [426, 283] on ul "Immigration Status Immigration Status * Australian Citizen New Zealand Citizen …" at bounding box center [550, 357] width 469 height 639
click at [439, 308] on label "Aboriginal" at bounding box center [416, 325] width 202 height 35
click at [0, 0] on input "Aboriginal" at bounding box center [0, 0] width 0 height 0
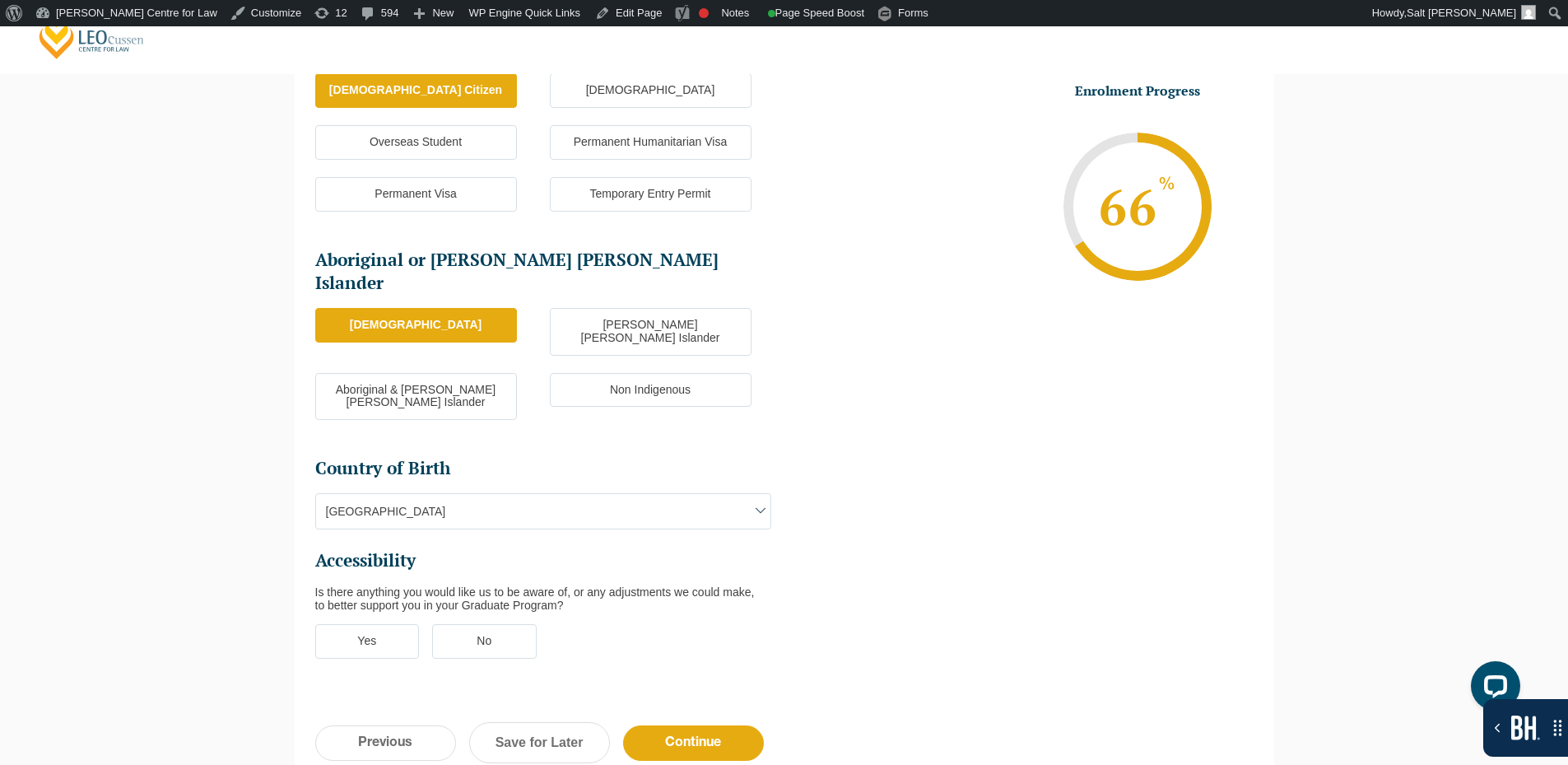
click at [479, 624] on label "No" at bounding box center [484, 641] width 105 height 35
click at [0, 0] on input "No" at bounding box center [0, 0] width 0 height 0
click at [653, 726] on input "Continue" at bounding box center [693, 743] width 141 height 36
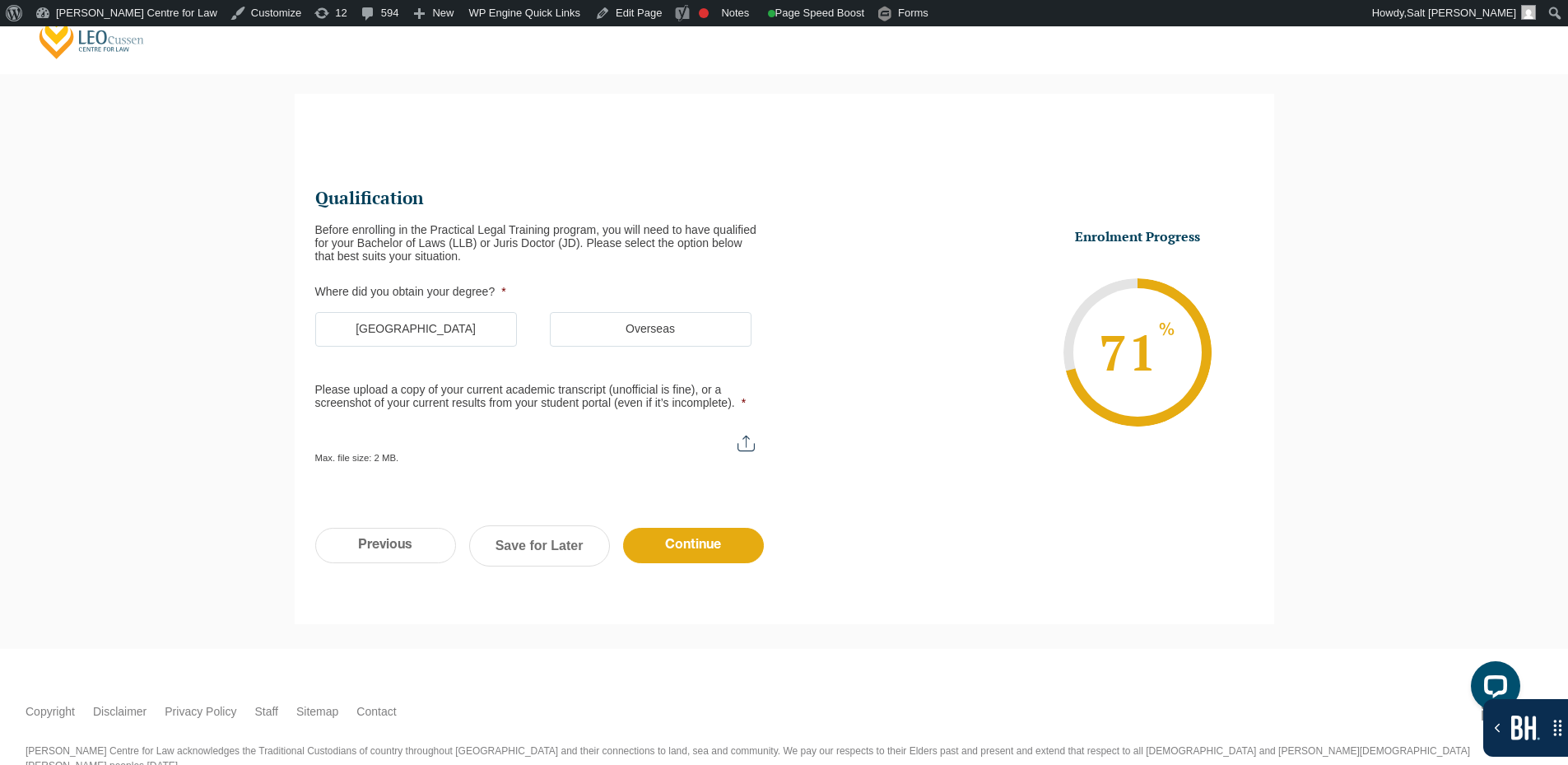
scroll to position [0, 0]
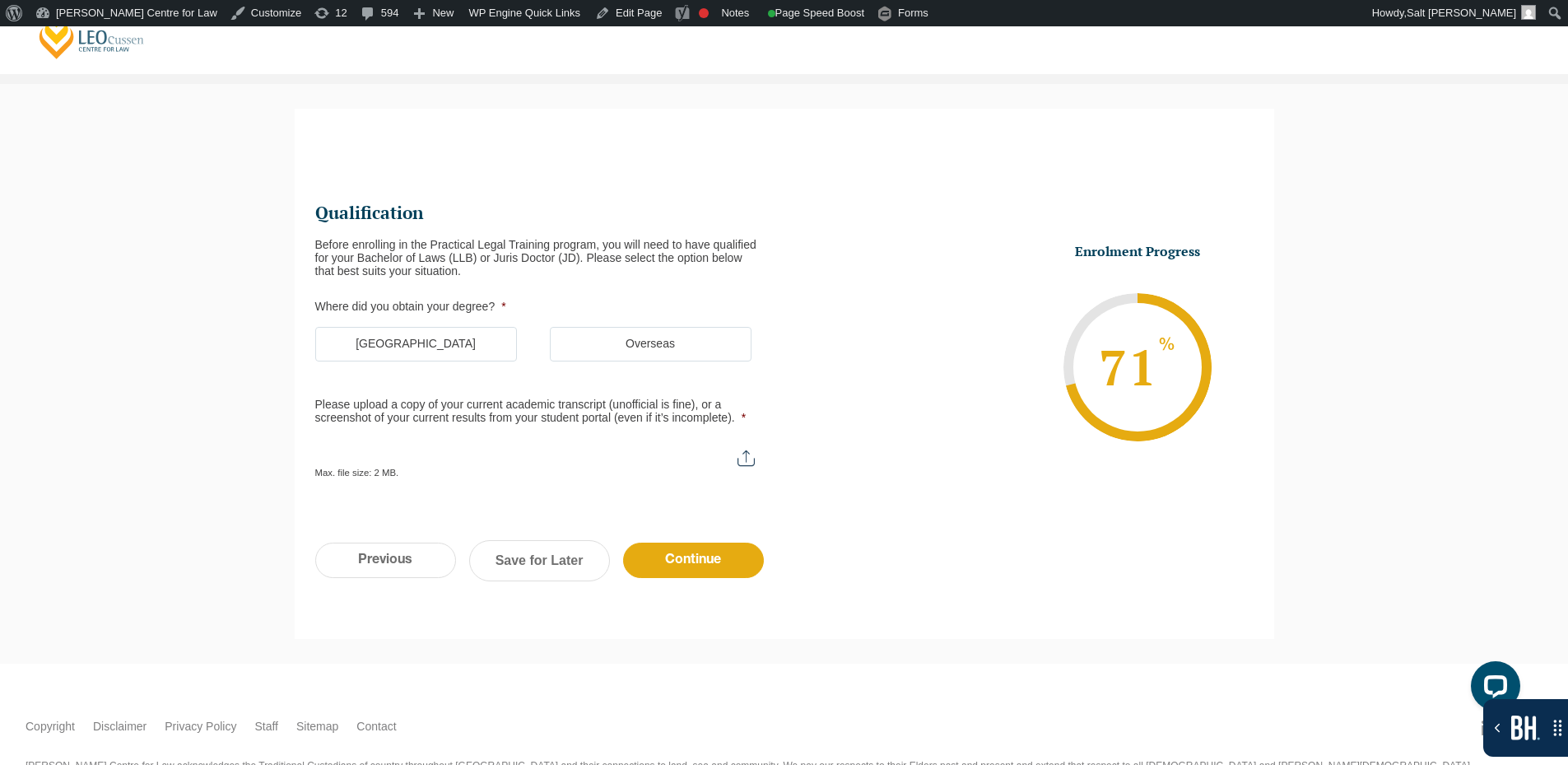
click at [436, 339] on label "Australia" at bounding box center [416, 345] width 202 height 35
click at [0, 0] on input "Australia" at bounding box center [0, 0] width 0 height 0
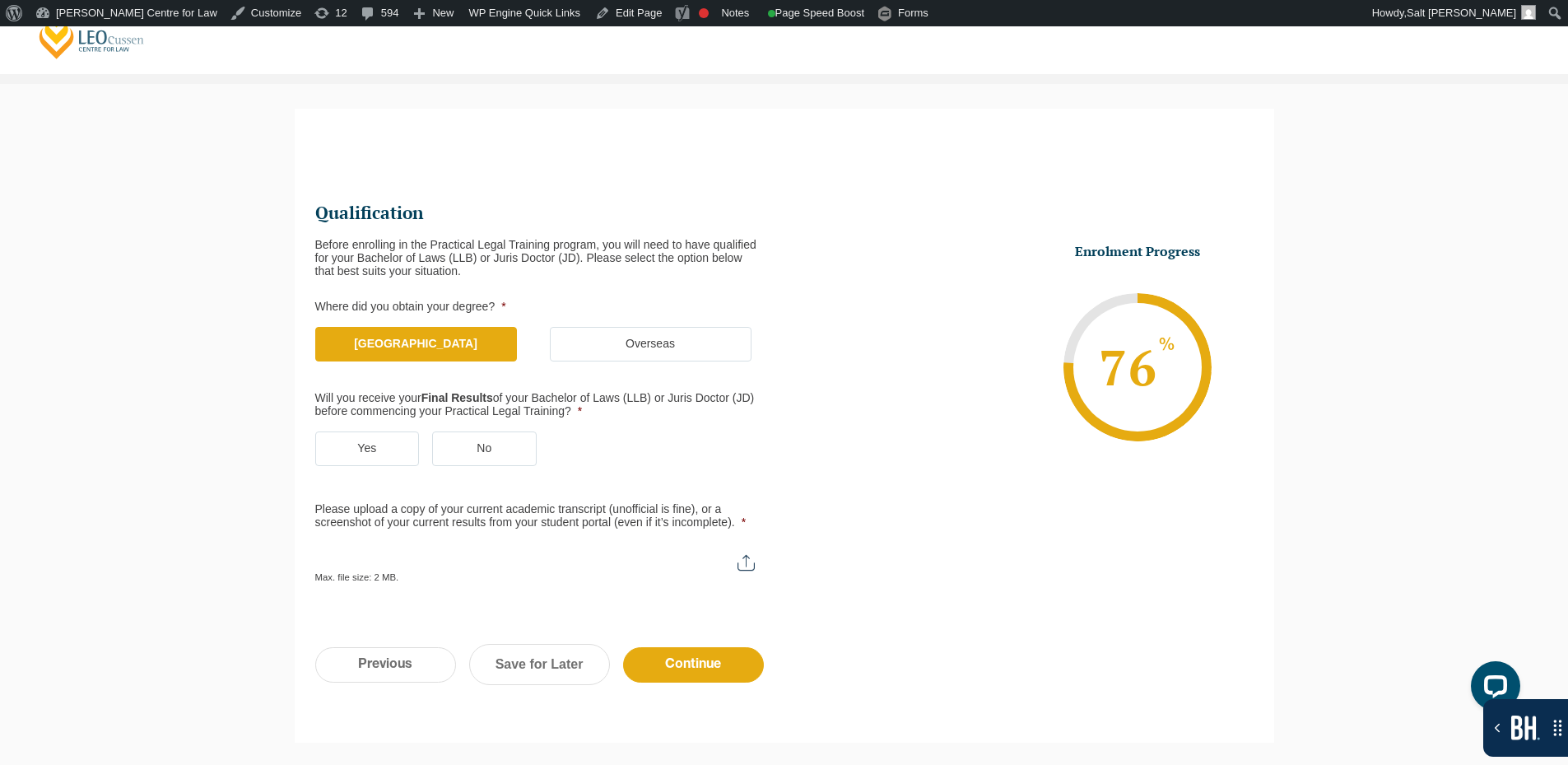
click at [638, 551] on input "Please upload a copy of your current academic transcript (unofficial is fine), …" at bounding box center [543, 556] width 456 height 28
type input "C:\fakepath\Monash University Transcript Samuel Collins.pdf"
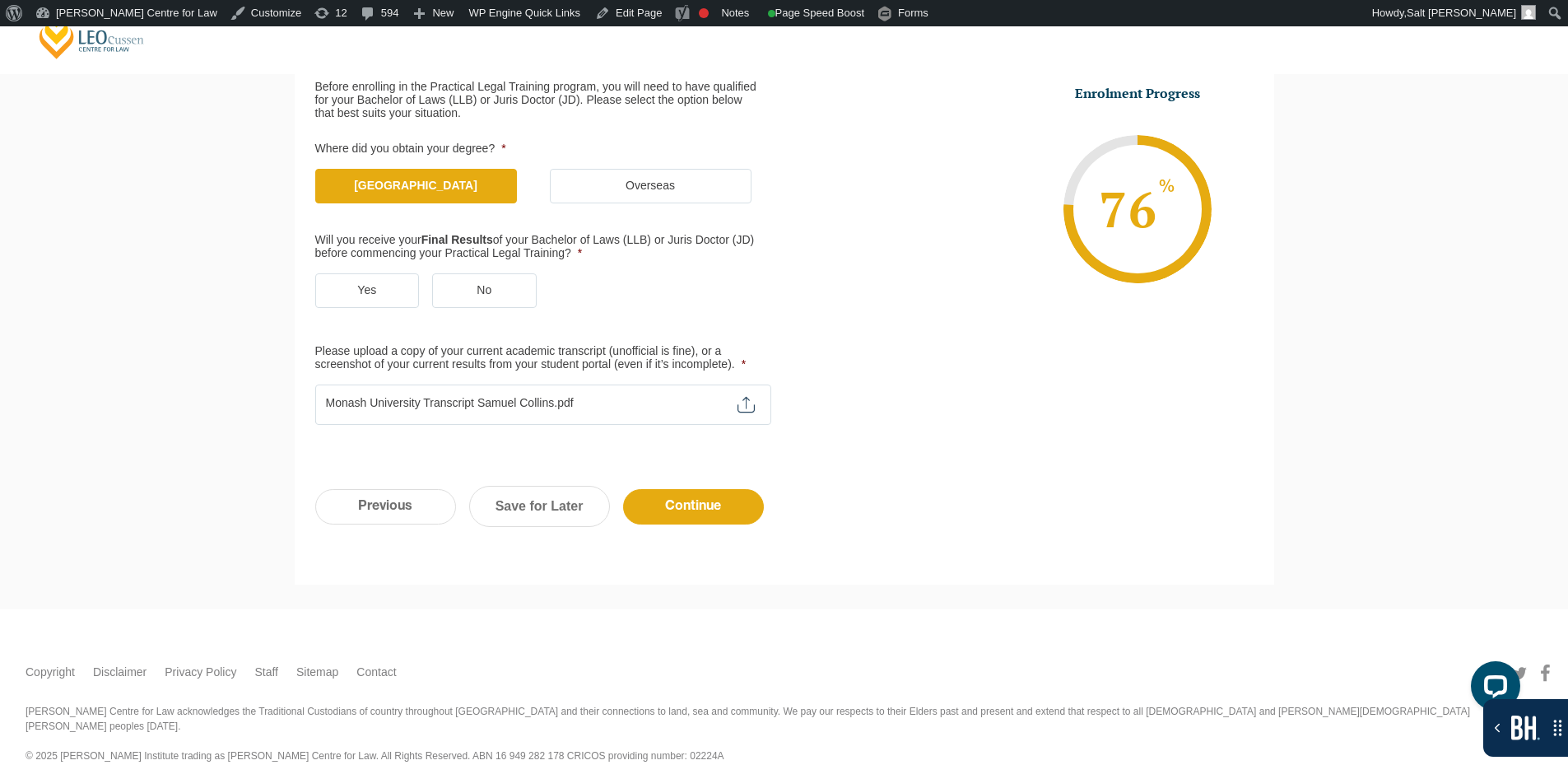
scroll to position [307, 0]
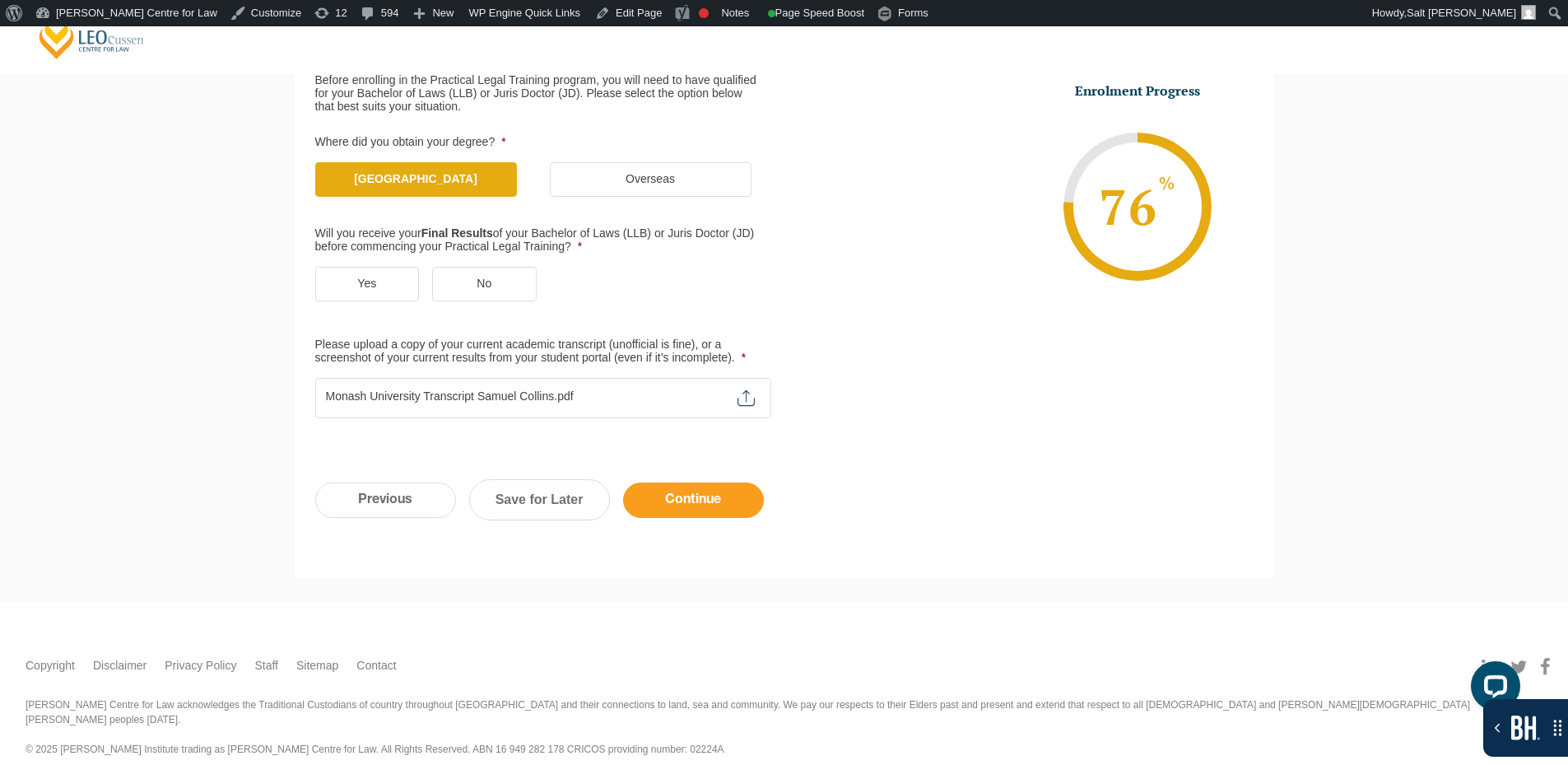
click at [687, 495] on input "Continue" at bounding box center [693, 500] width 141 height 36
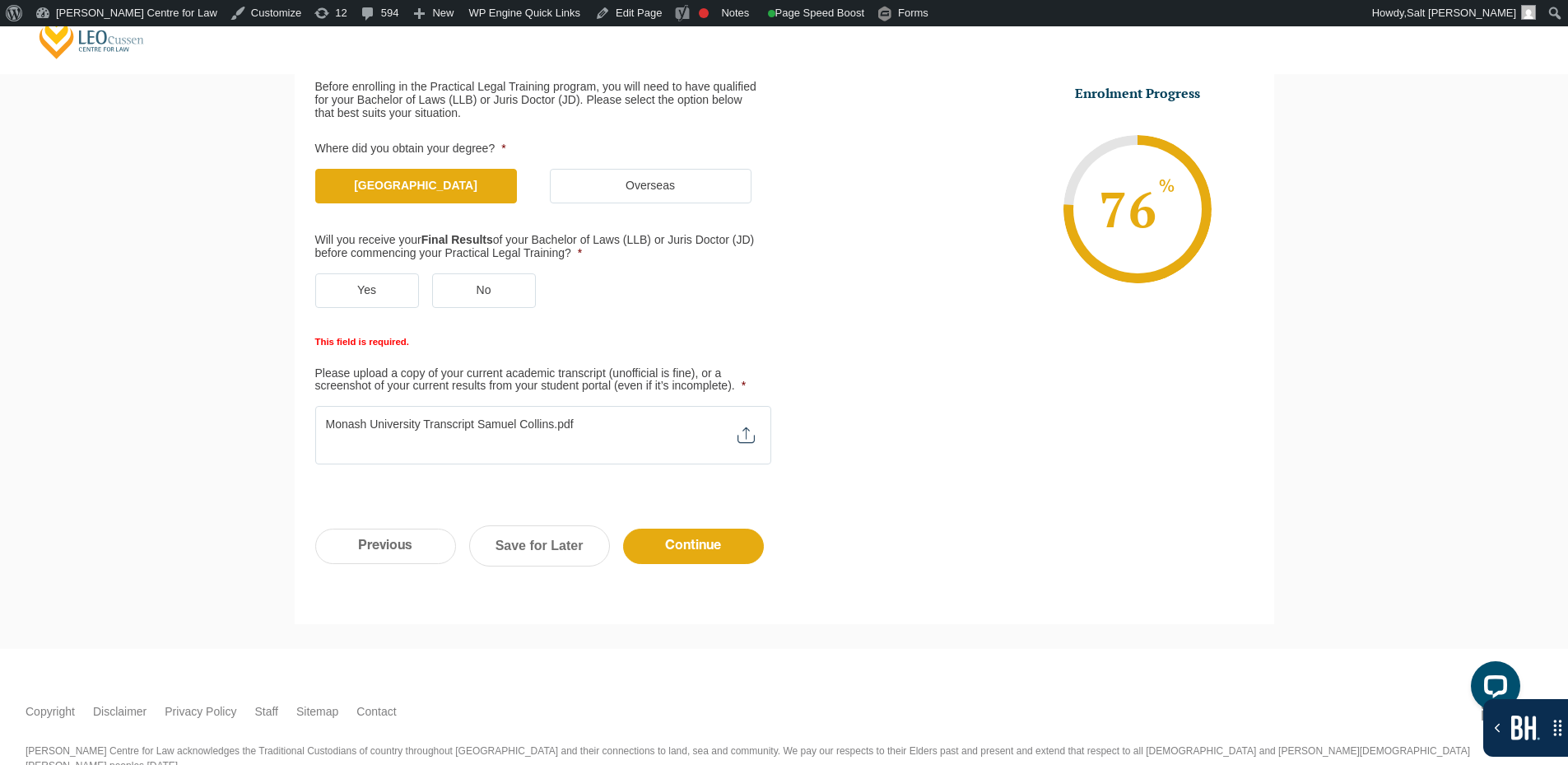
scroll to position [396, 0]
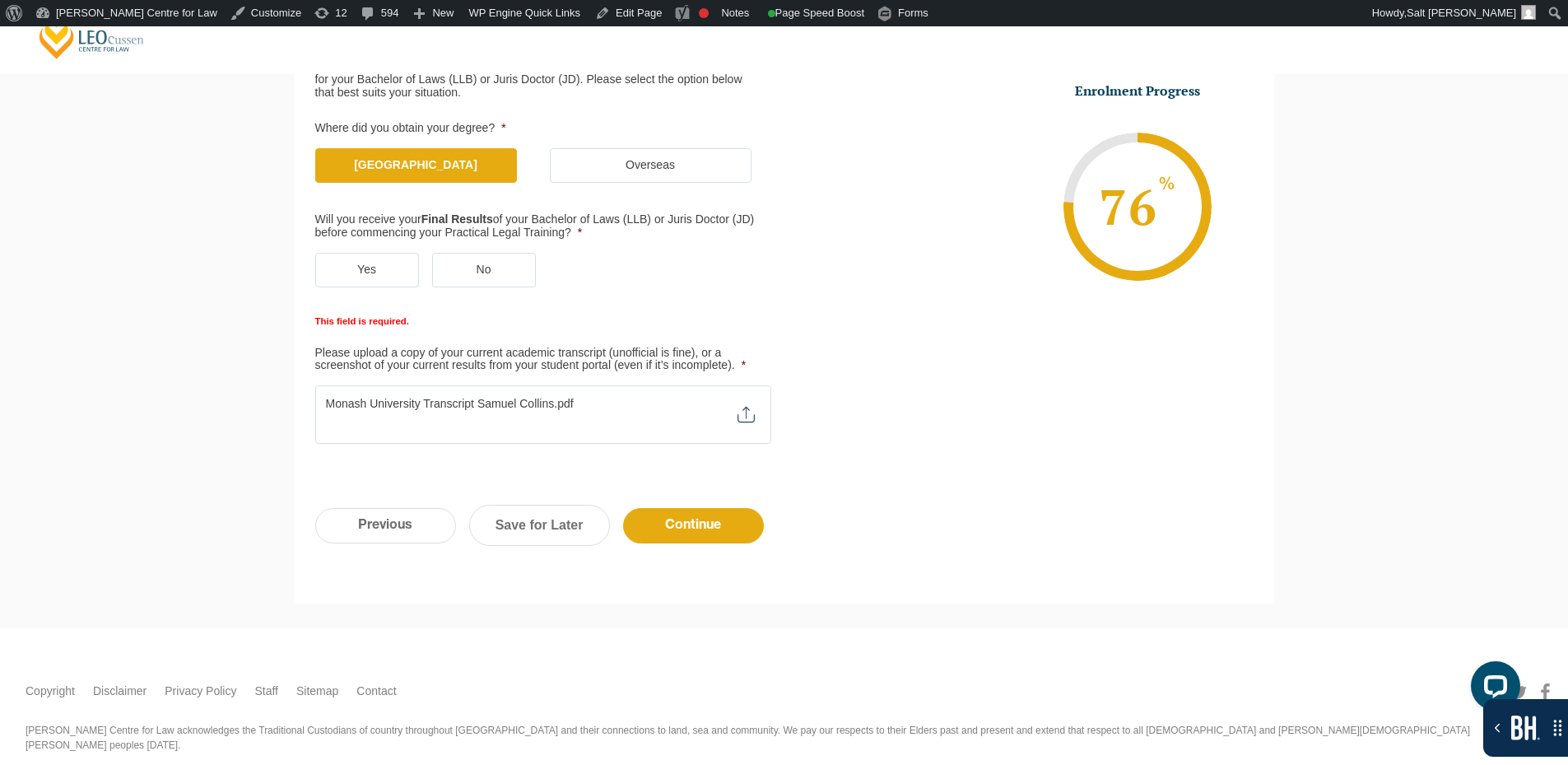
click at [460, 269] on label "No" at bounding box center [484, 270] width 104 height 35
click at [0, 0] on input "No" at bounding box center [0, 0] width 0 height 0
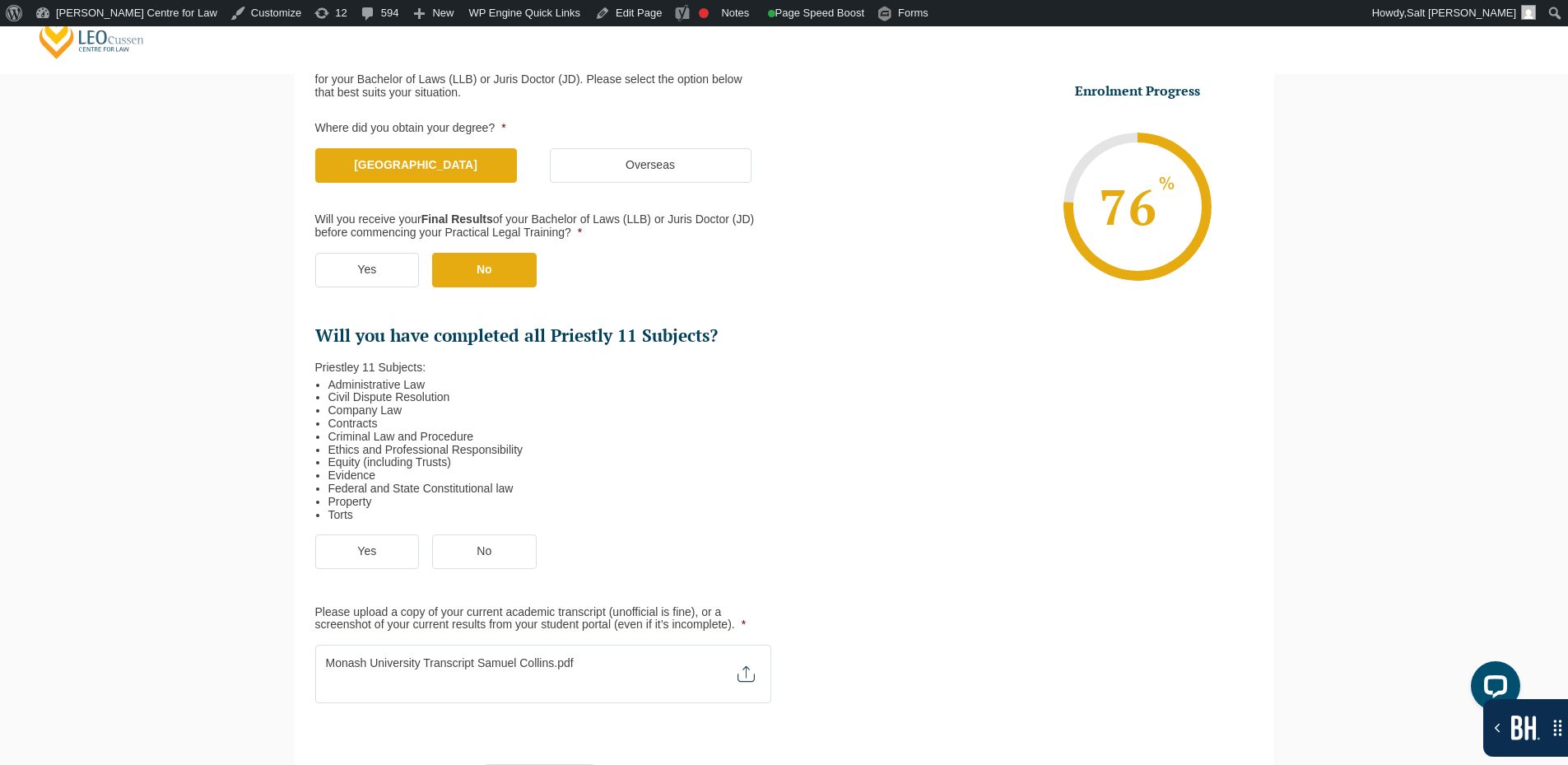
click at [354, 281] on label "Yes" at bounding box center [368, 270] width 105 height 35
click at [0, 0] on input "Yes" at bounding box center [0, 0] width 0 height 0
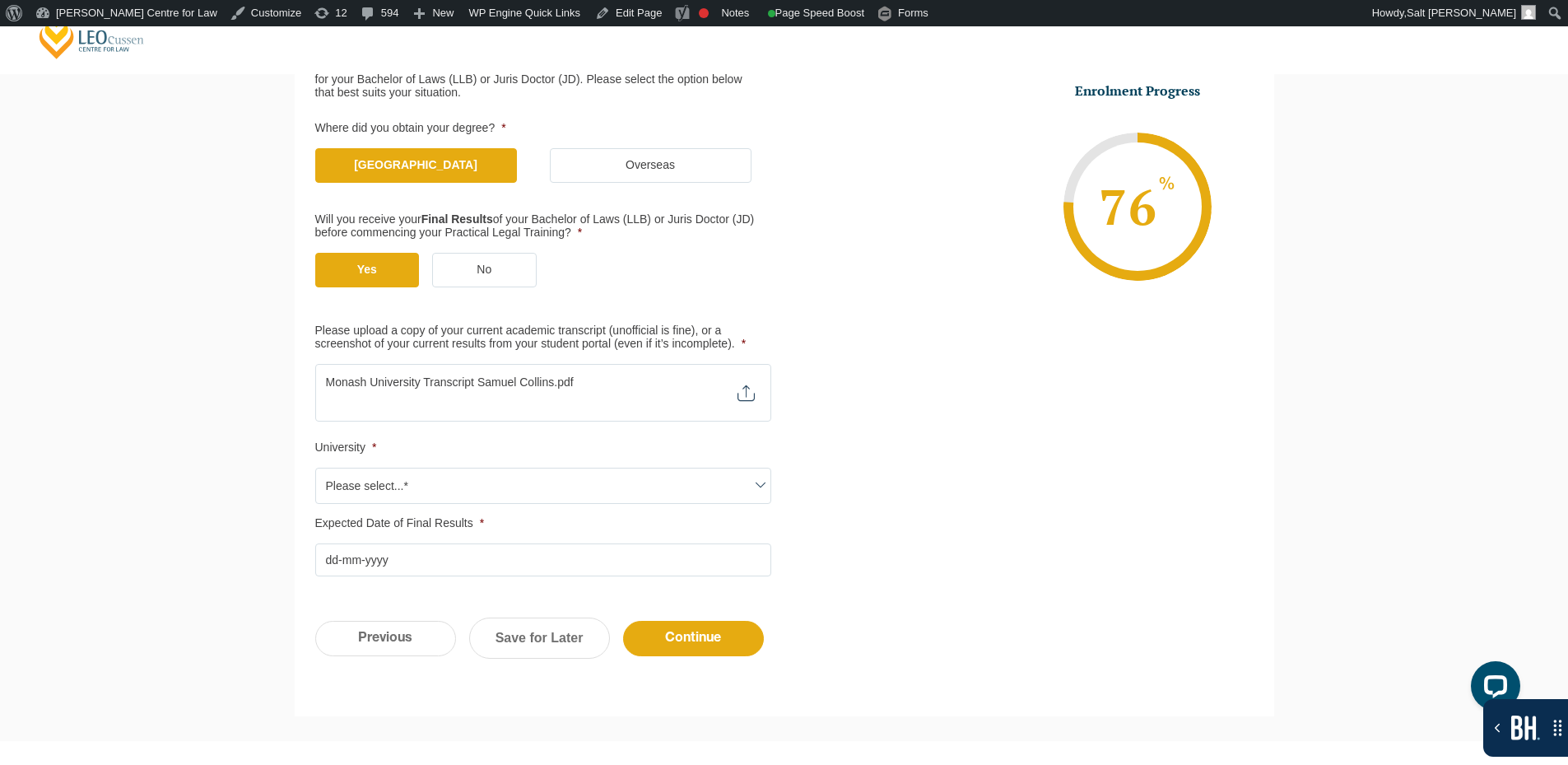
click at [531, 394] on body "Leo Cussen Centre for Law Search here Practical Legal Training Our Practical Le…" at bounding box center [784, 12] width 1568 height 765
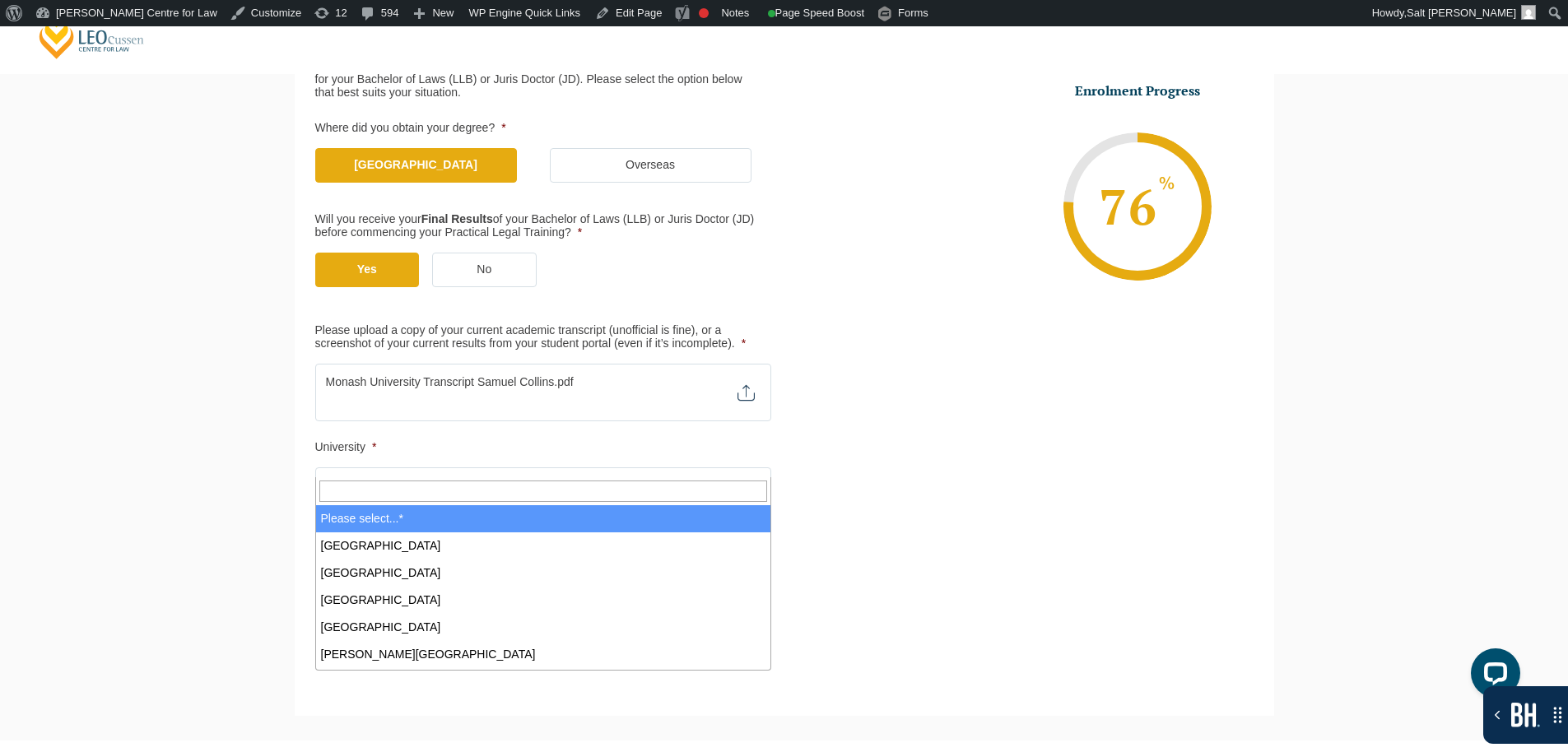
click at [522, 493] on input "Search" at bounding box center [543, 491] width 448 height 21
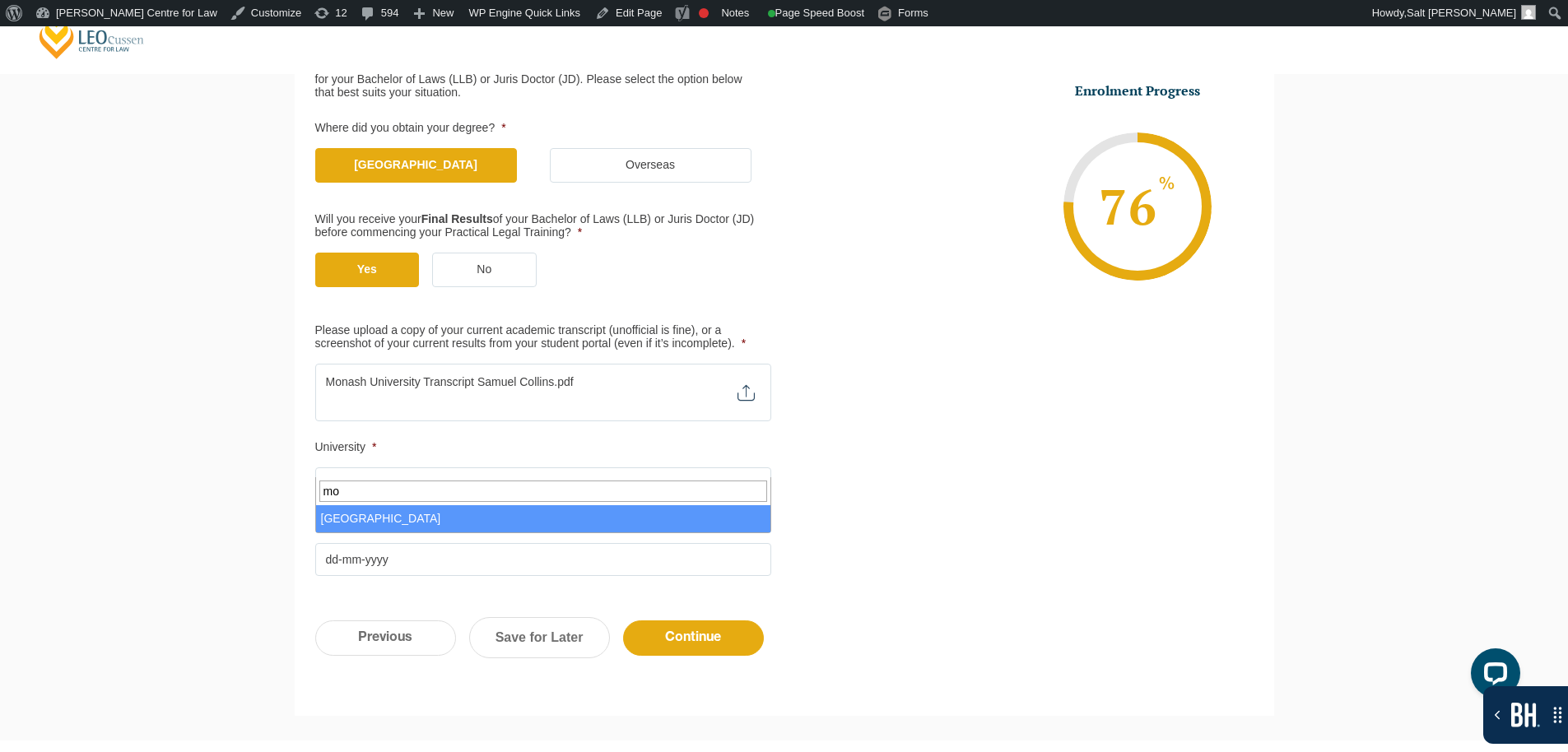
type input "mo"
select select "Monash University"
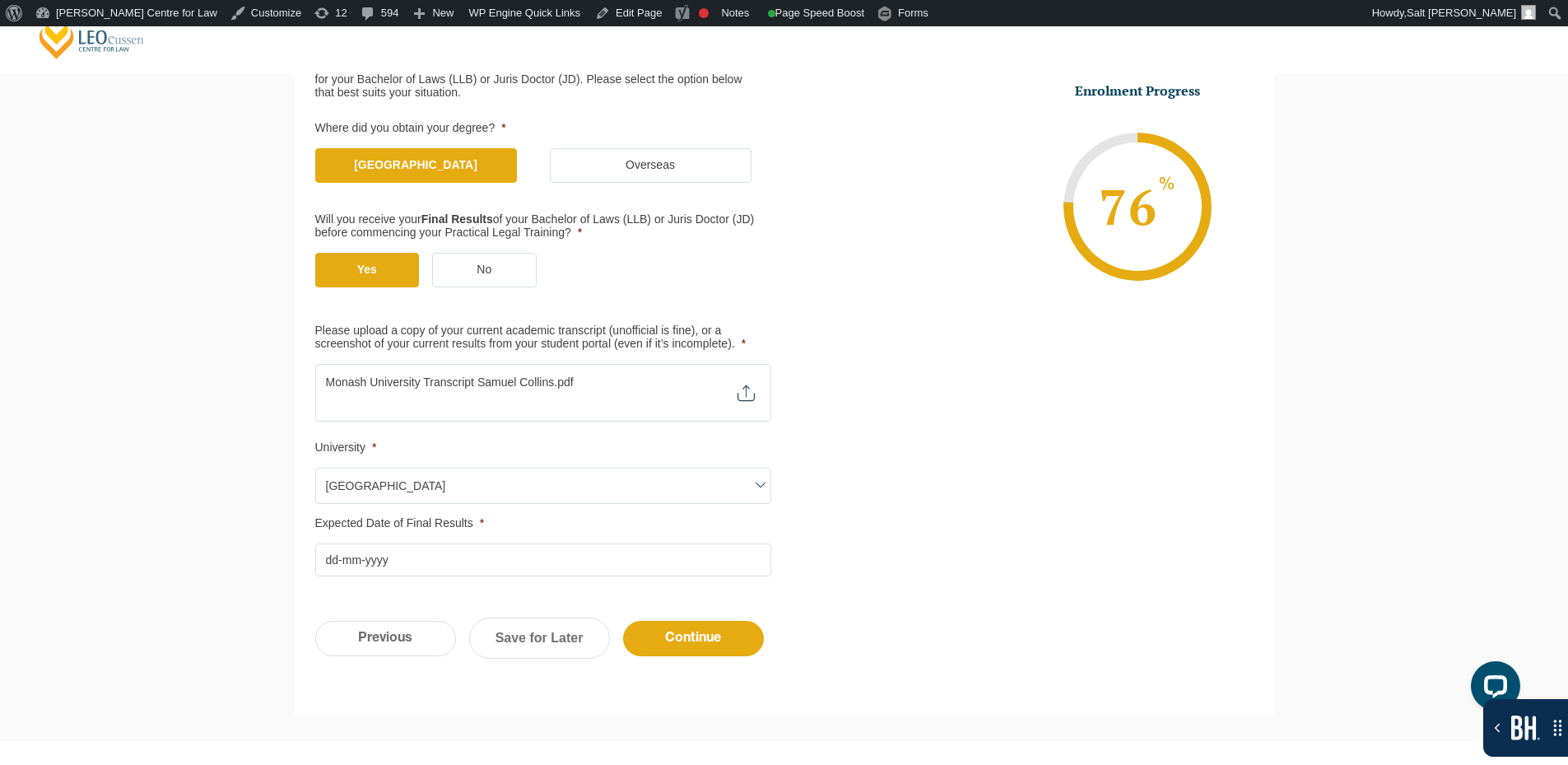
click at [589, 572] on input "Expected Date of Final Results *" at bounding box center [543, 560] width 456 height 33
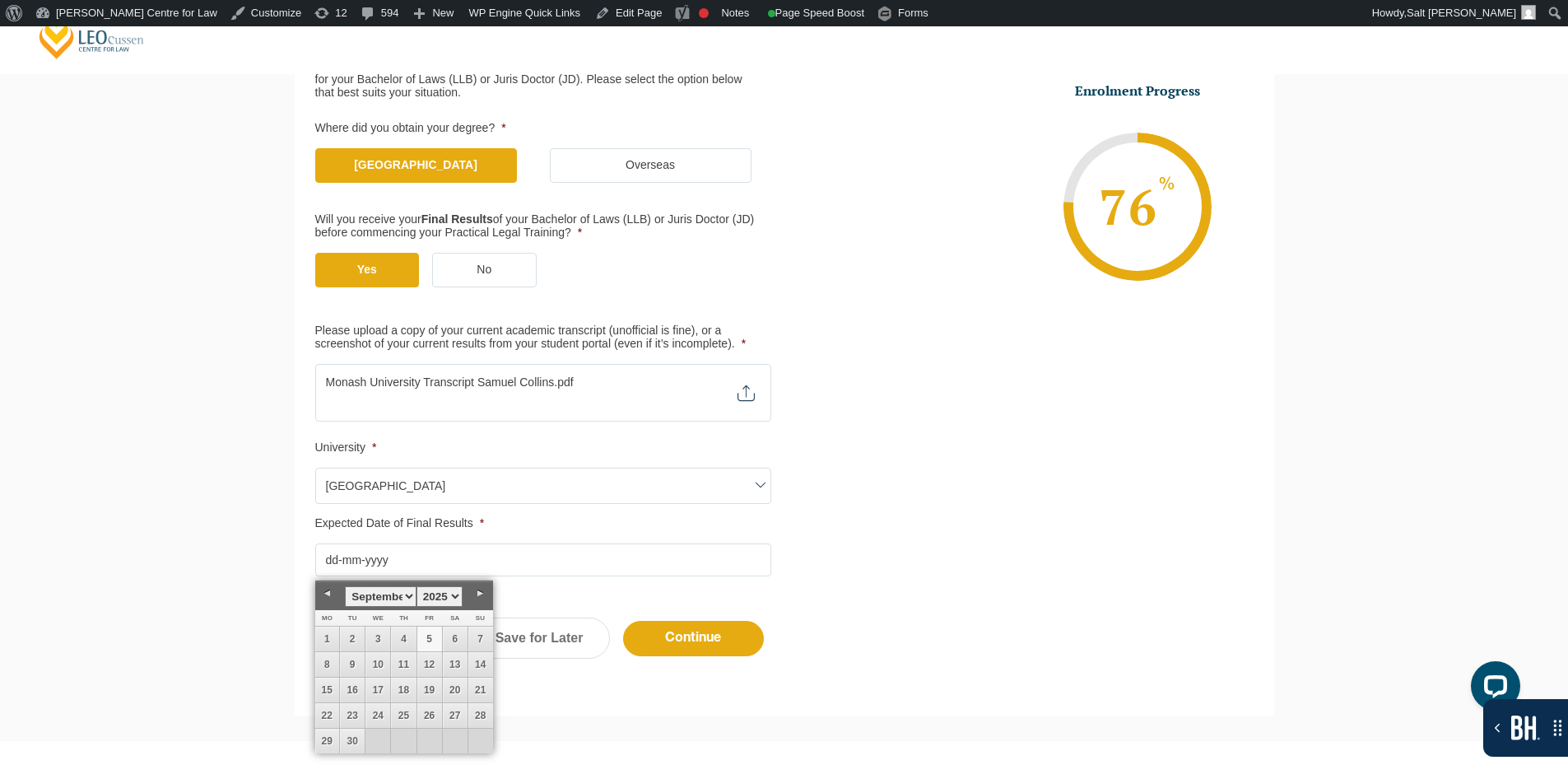
click at [421, 638] on link "5" at bounding box center [430, 639] width 25 height 25
type input "05-09-2025"
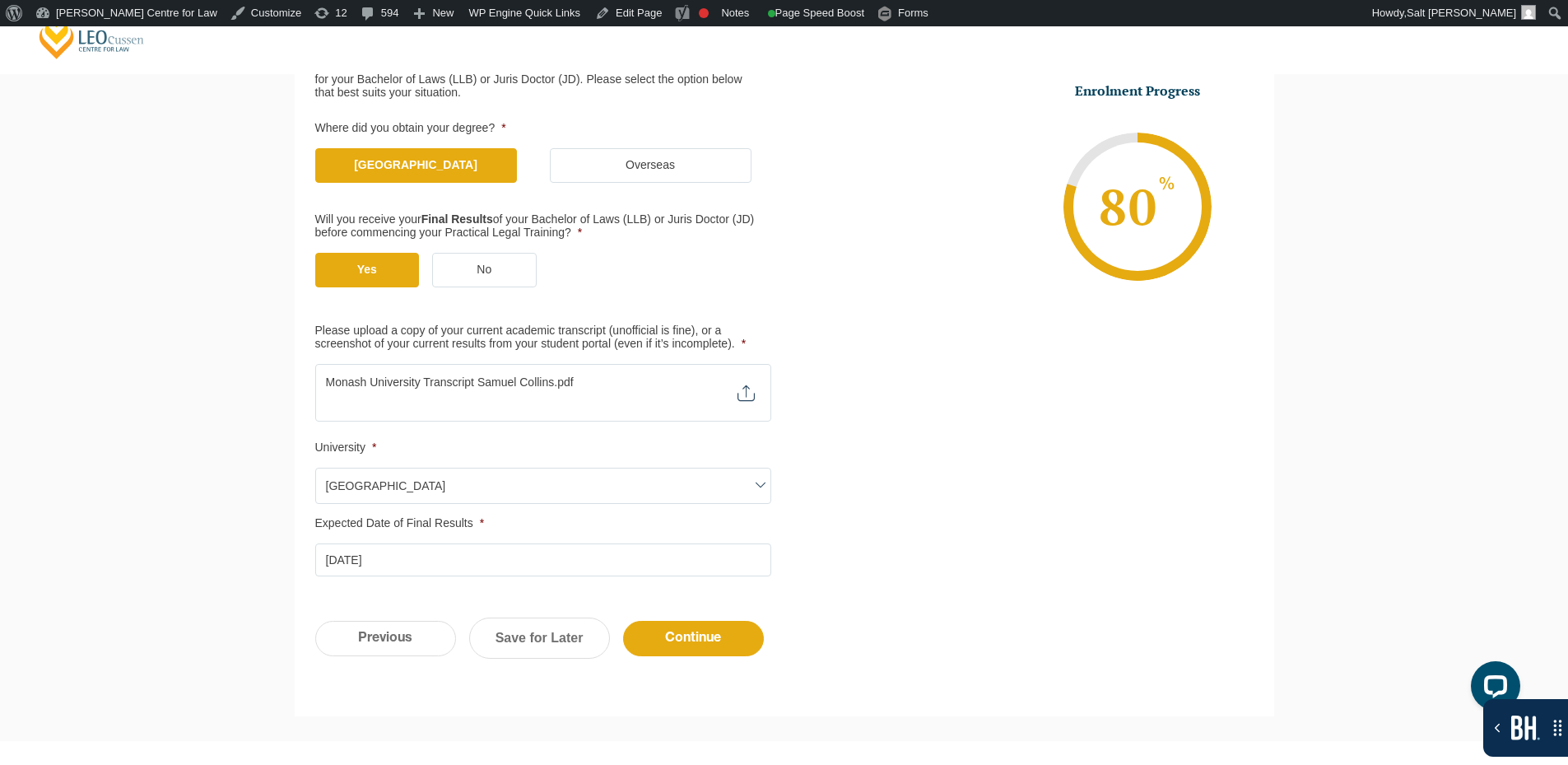
drag, startPoint x: 673, startPoint y: 647, endPoint x: 806, endPoint y: 528, distance: 178.5
click at [675, 646] on input "Continue" at bounding box center [693, 638] width 141 height 36
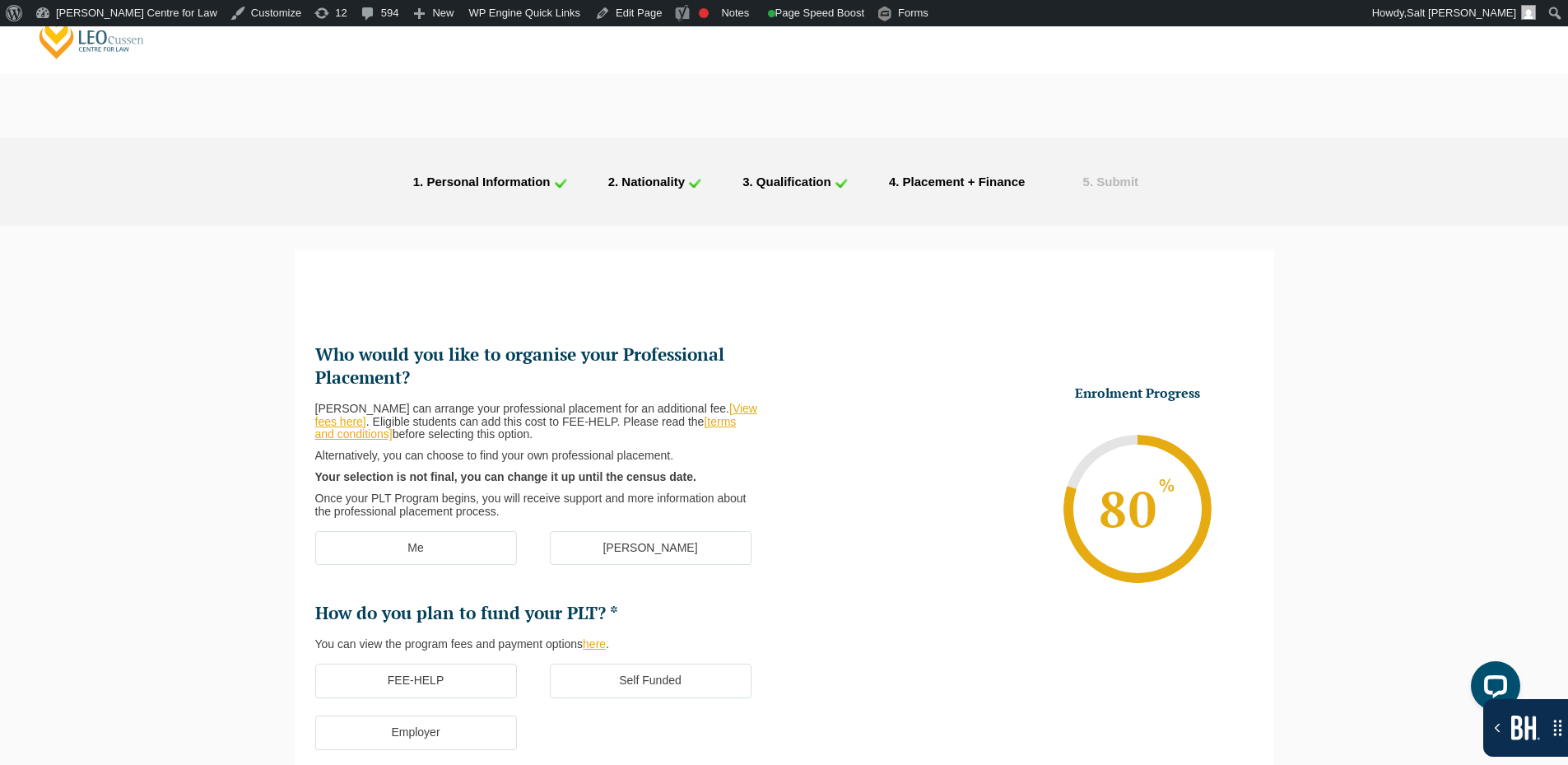
scroll to position [0, 0]
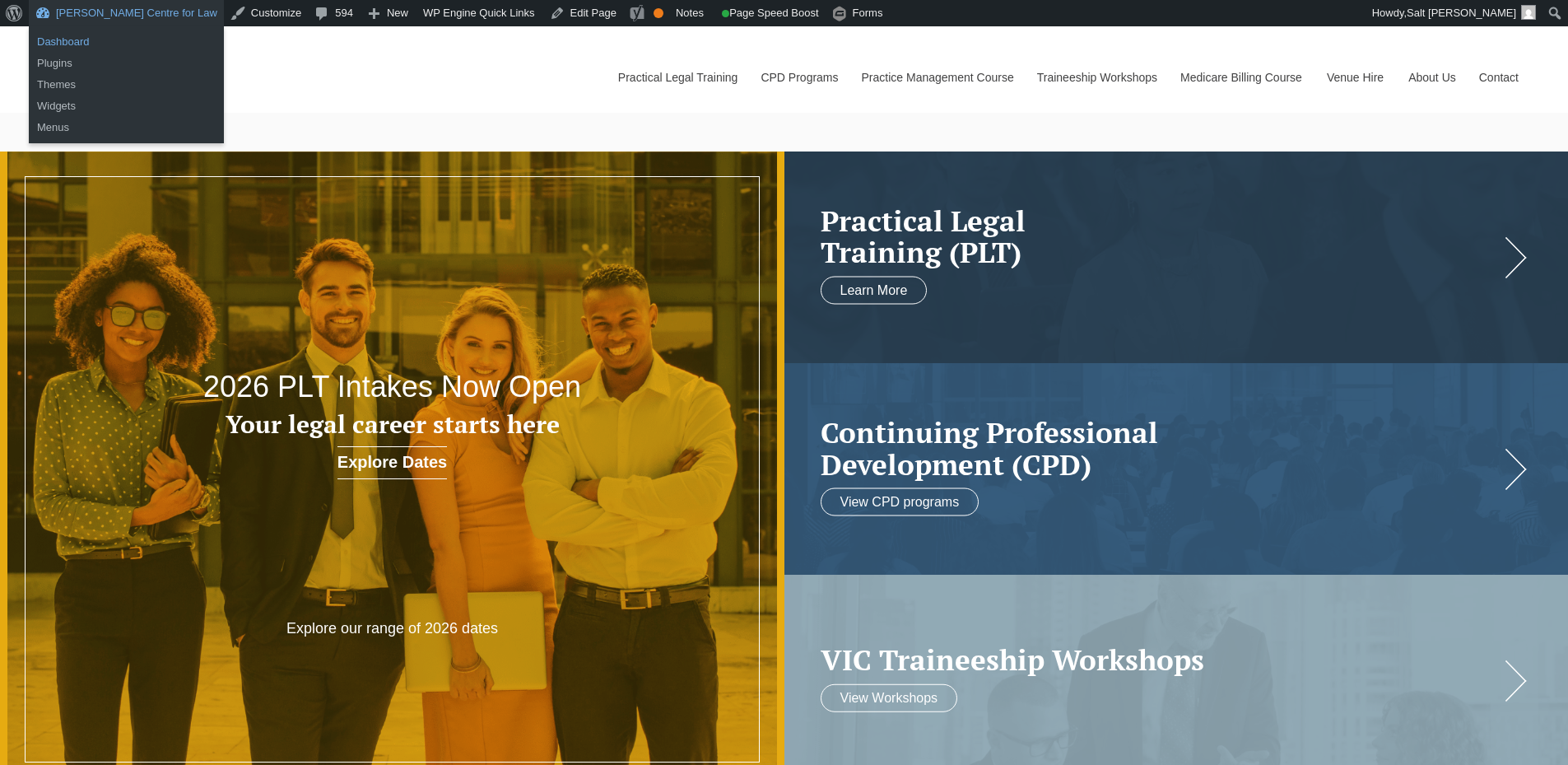
click at [82, 44] on link "Dashboard" at bounding box center [126, 42] width 195 height 21
